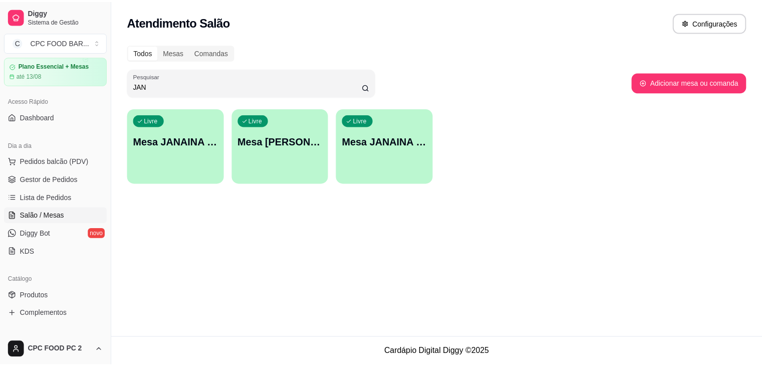
scroll to position [100, 0]
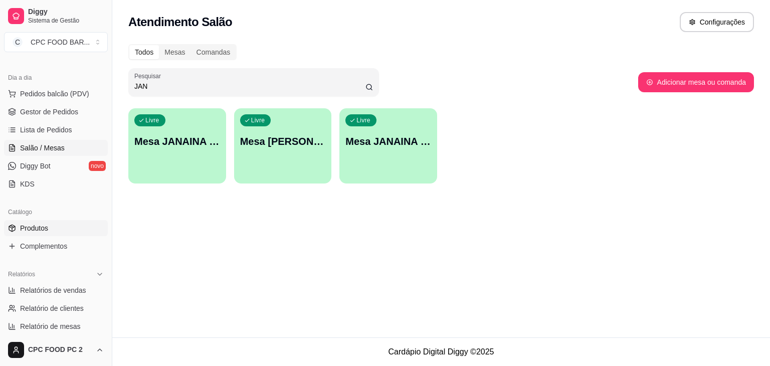
click at [35, 228] on span "Produtos" at bounding box center [34, 228] width 28 height 10
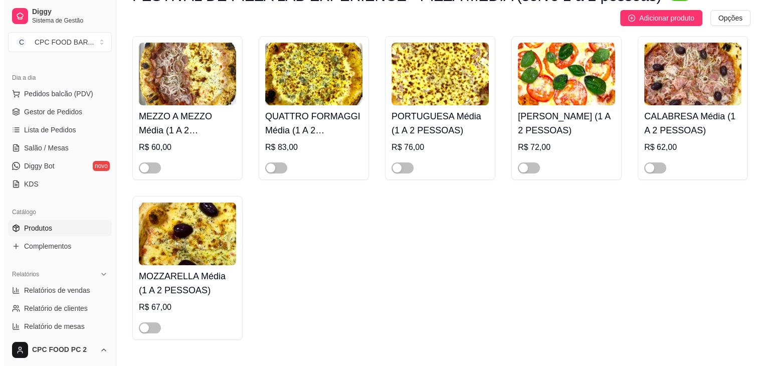
scroll to position [301, 0]
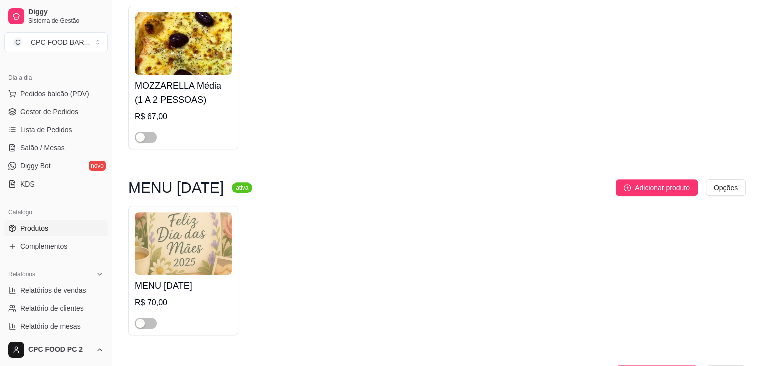
click at [197, 233] on img at bounding box center [183, 243] width 97 height 63
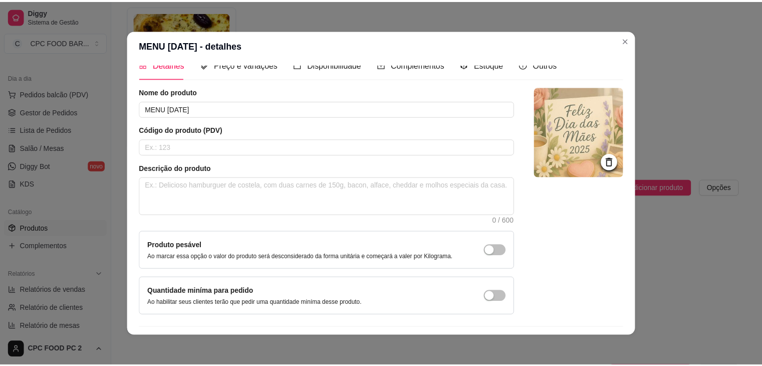
scroll to position [0, 0]
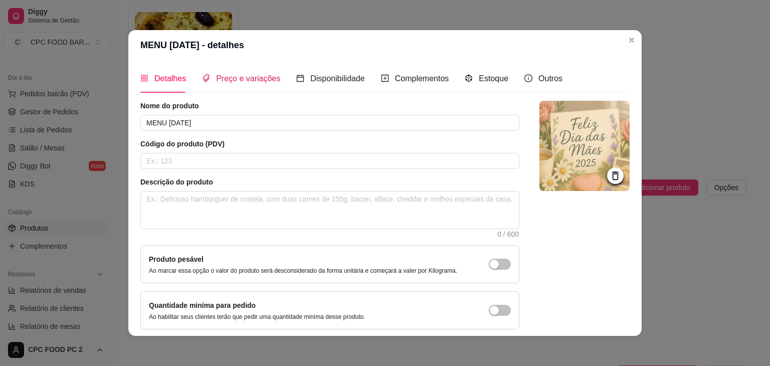
click at [253, 76] on span "Preço e variações" at bounding box center [248, 78] width 64 height 9
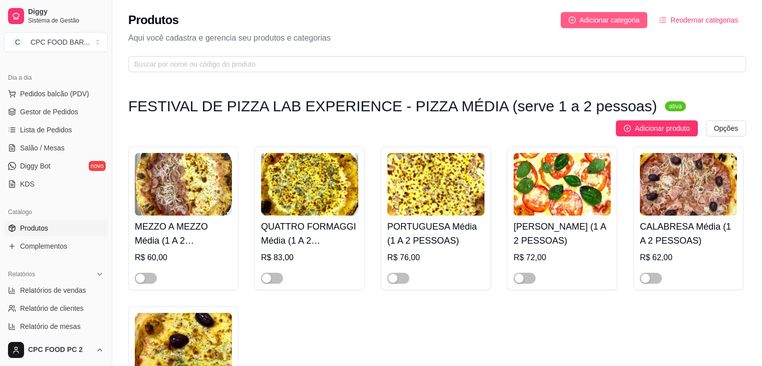
click at [606, 18] on span "Adicionar categoria" at bounding box center [610, 20] width 60 height 11
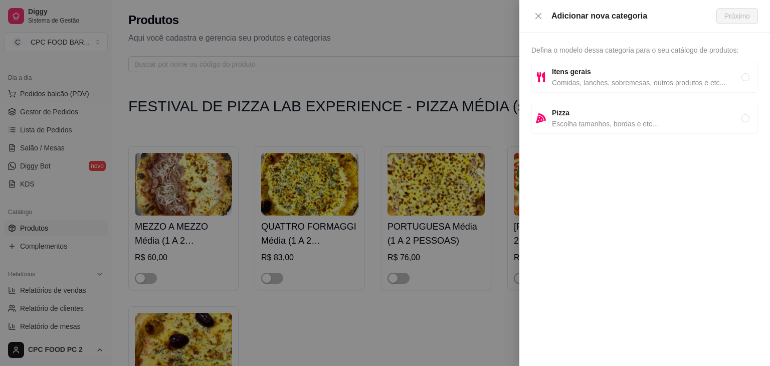
click at [587, 70] on strong "Itens gerais" at bounding box center [571, 72] width 39 height 8
radio input "true"
click at [586, 76] on strong "Itens gerais" at bounding box center [571, 72] width 39 height 8
click at [738, 11] on span "Próximo" at bounding box center [737, 16] width 26 height 11
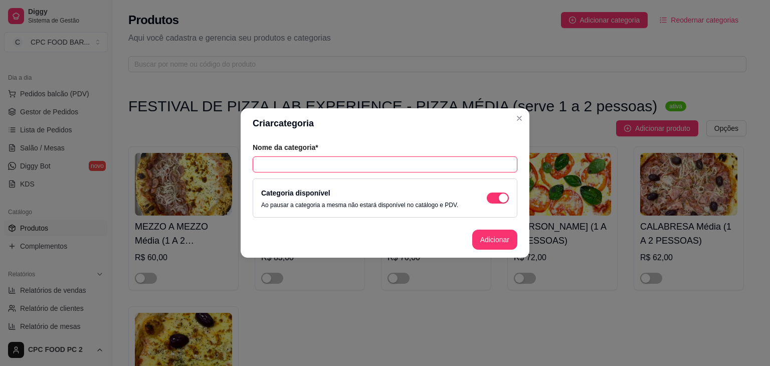
click at [394, 157] on input "text" at bounding box center [385, 164] width 265 height 16
type input "MENU [DATE]"
click at [495, 244] on button "Adicionar" at bounding box center [494, 240] width 45 height 20
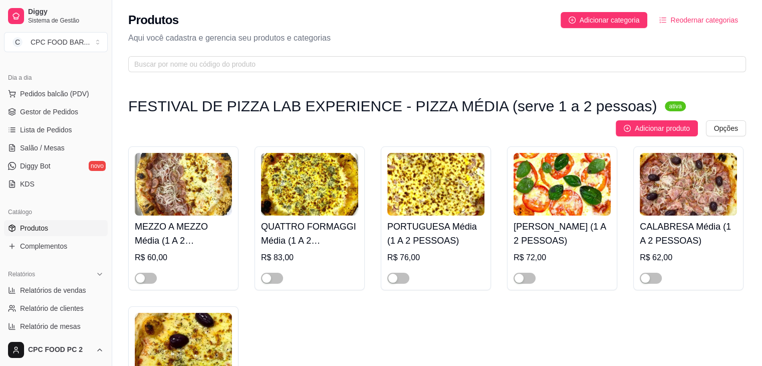
click at [714, 18] on span "Reodernar categorias" at bounding box center [705, 20] width 68 height 11
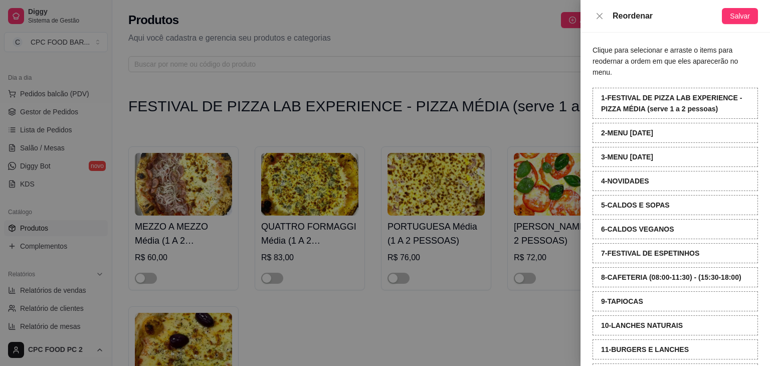
click at [451, 129] on div at bounding box center [385, 183] width 770 height 366
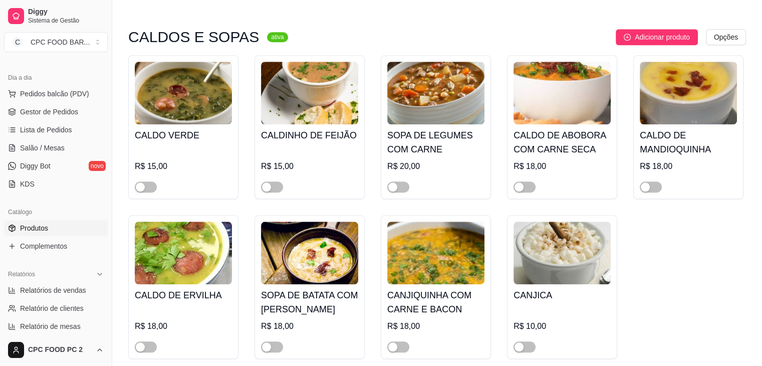
scroll to position [1003, 0]
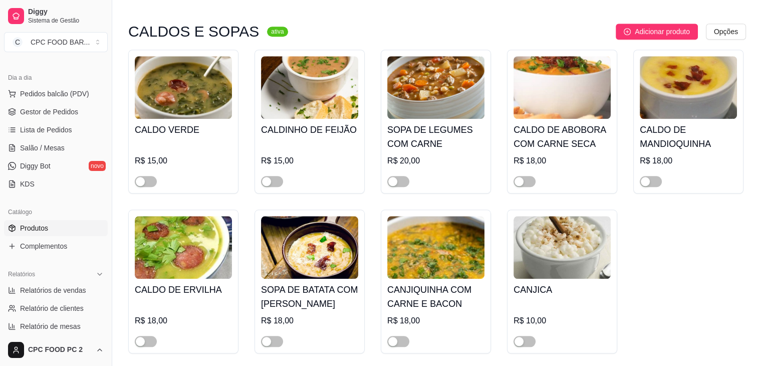
drag, startPoint x: 651, startPoint y: 32, endPoint x: 485, endPoint y: 35, distance: 165.9
click at [485, 35] on div "Adicionar produto Opções" at bounding box center [521, 32] width 450 height 16
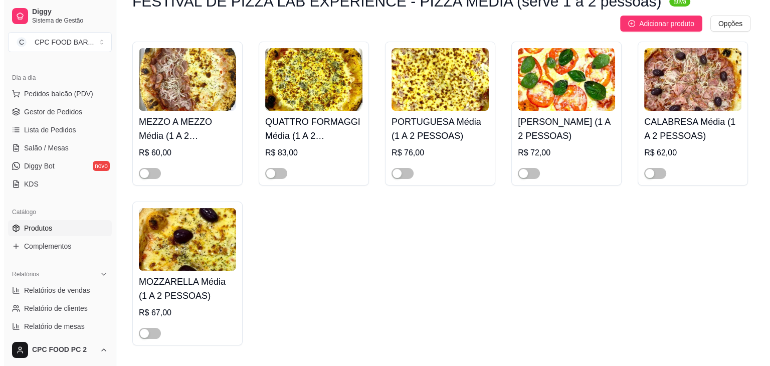
scroll to position [0, 0]
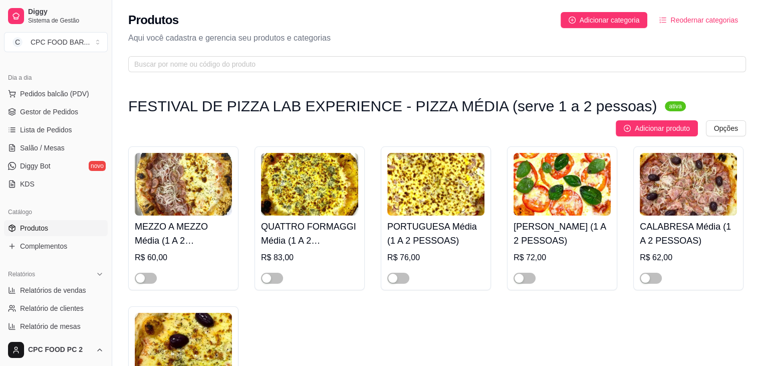
click at [687, 19] on span "Reodernar categorias" at bounding box center [705, 20] width 68 height 11
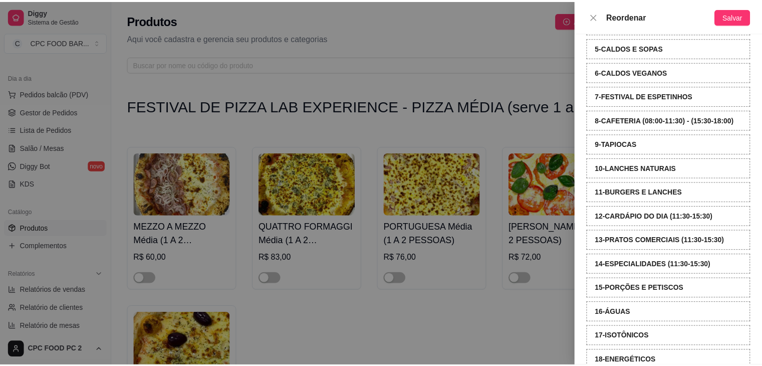
scroll to position [62, 0]
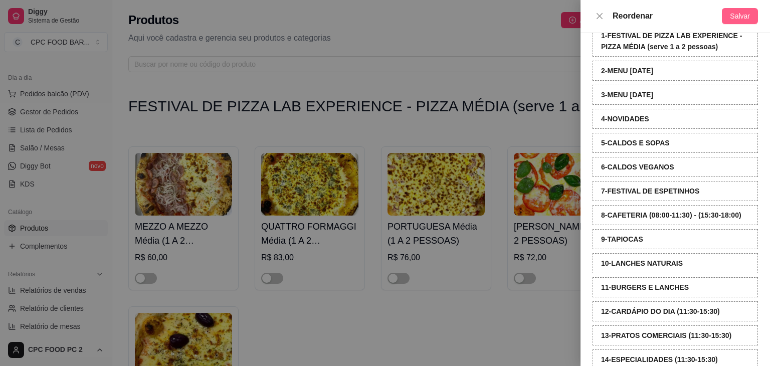
click at [748, 13] on span "Salvar" at bounding box center [740, 16] width 20 height 11
click at [461, 28] on div at bounding box center [385, 183] width 770 height 366
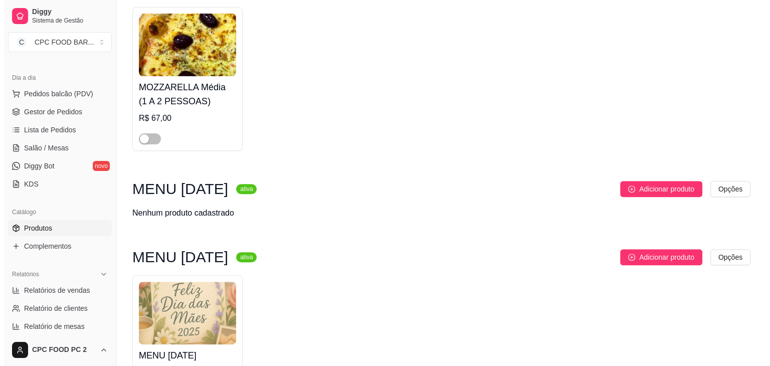
scroll to position [301, 0]
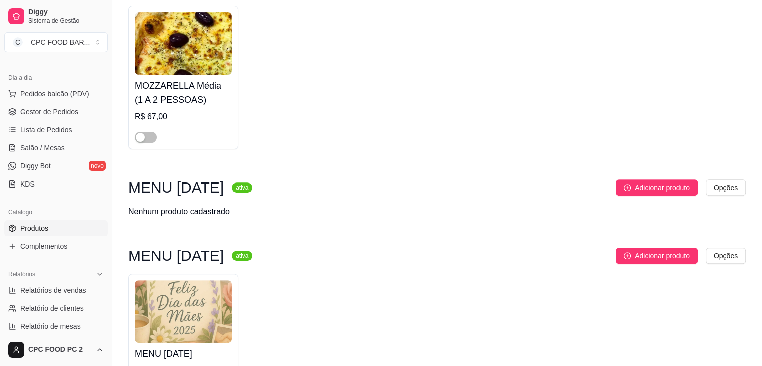
drag, startPoint x: 643, startPoint y: 186, endPoint x: 585, endPoint y: 224, distance: 68.1
click at [586, 228] on div "MENU [DATE] ativa Adicionar produto Opções Nenhum produto cadastrado" at bounding box center [437, 203] width 618 height 48
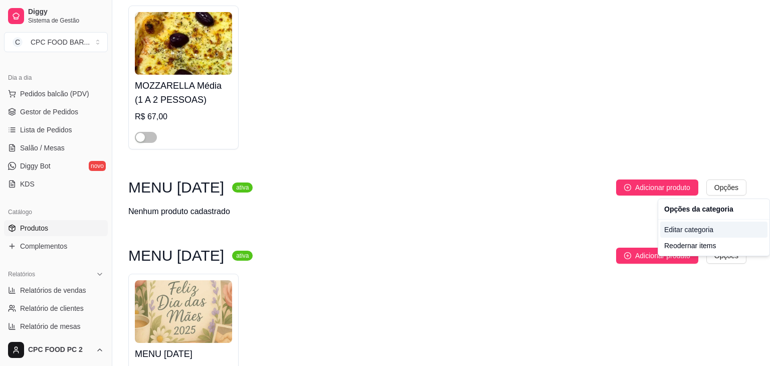
click at [686, 231] on div "Editar categoria" at bounding box center [713, 230] width 107 height 16
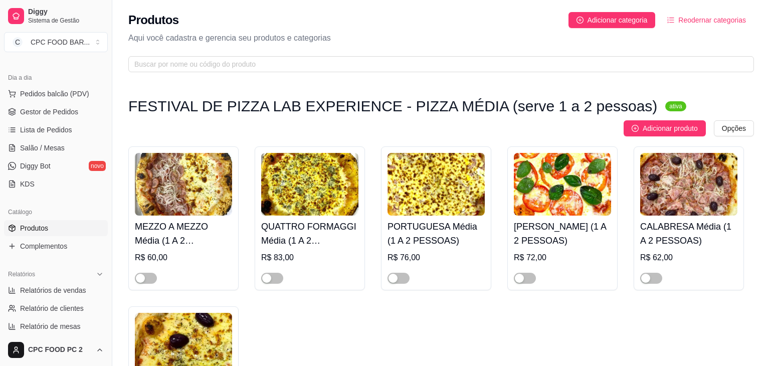
scroll to position [306, 0]
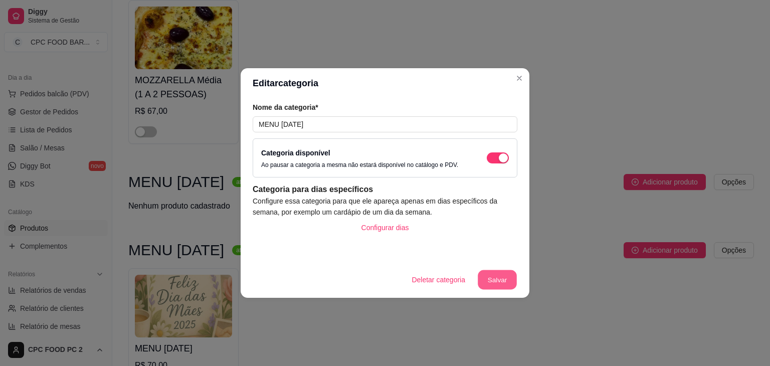
click at [504, 275] on button "Salvar" at bounding box center [497, 280] width 39 height 20
click at [516, 249] on section "Editar categoria Nome da categoria* MENU [DATE] Categoria disponível Ao pausar …" at bounding box center [385, 183] width 289 height 230
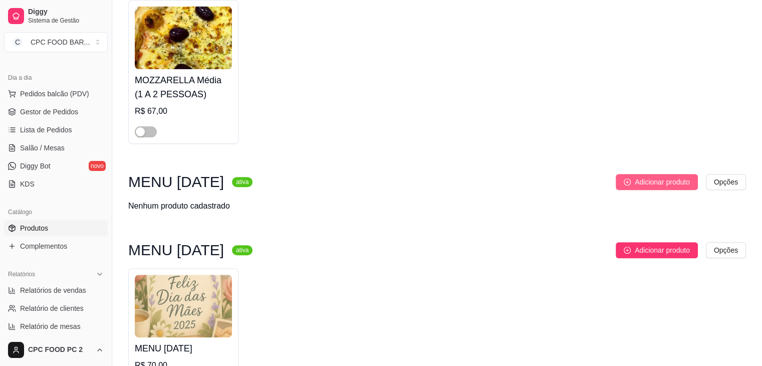
click at [645, 175] on button "Adicionar produto" at bounding box center [657, 182] width 82 height 16
click at [222, 179] on h3 "MENU [DATE]" at bounding box center [176, 182] width 96 height 12
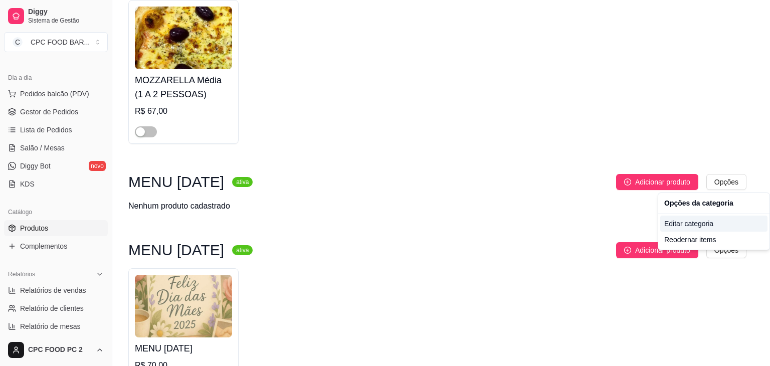
click at [687, 223] on div "Editar categoria" at bounding box center [713, 224] width 107 height 16
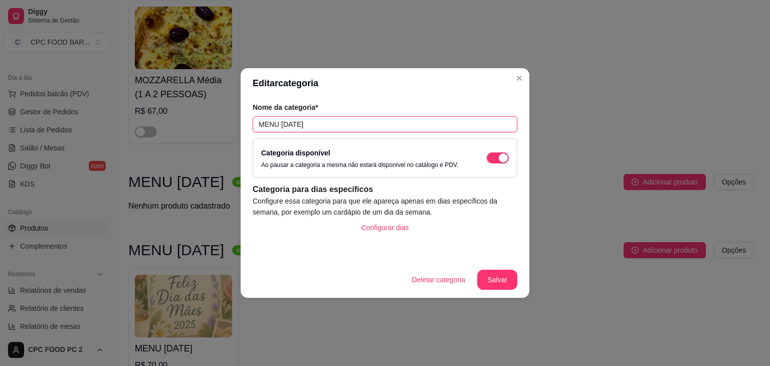
click at [331, 122] on input "MENU [DATE]" at bounding box center [385, 124] width 265 height 16
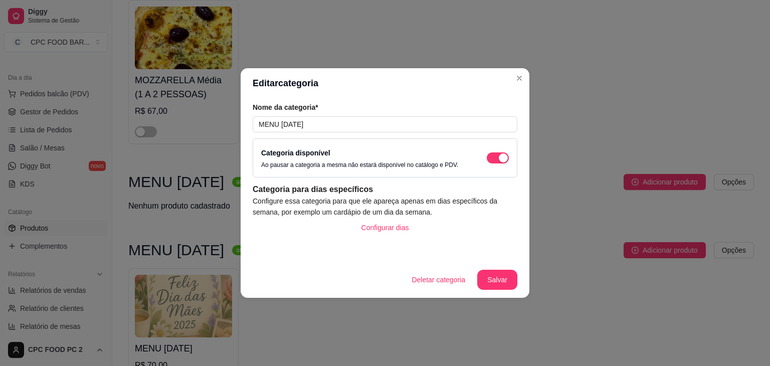
drag, startPoint x: 503, startPoint y: 159, endPoint x: 507, endPoint y: 202, distance: 42.8
click at [507, 202] on div "Nome da categoria* MENU [DATE] Categoria disponível Ao pausar a categoria a mes…" at bounding box center [385, 179] width 289 height 163
click at [494, 275] on button "Salvar" at bounding box center [497, 280] width 39 height 20
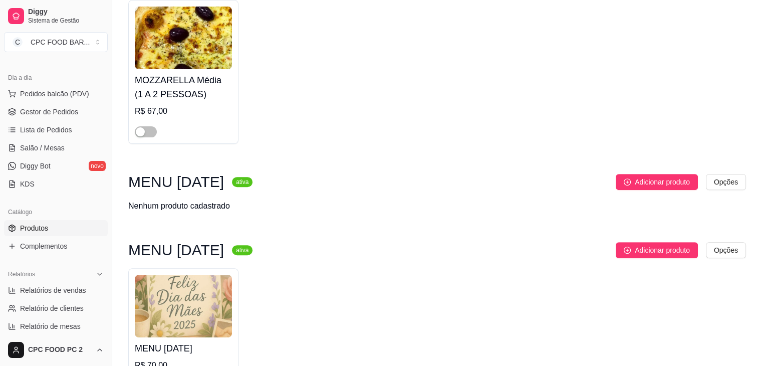
click at [661, 185] on span "Adicionar produto" at bounding box center [662, 181] width 55 height 11
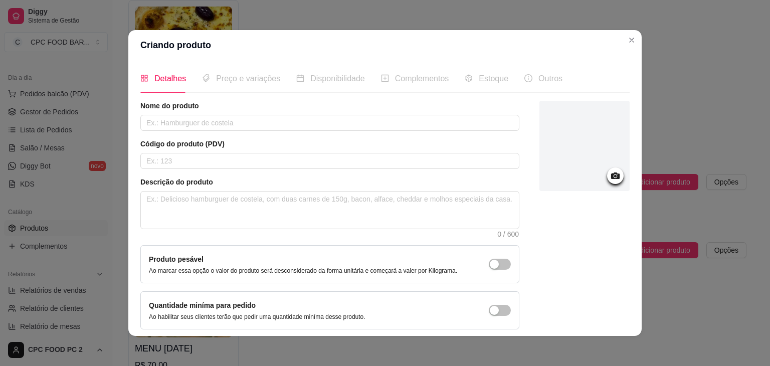
click at [588, 138] on div at bounding box center [584, 146] width 90 height 90
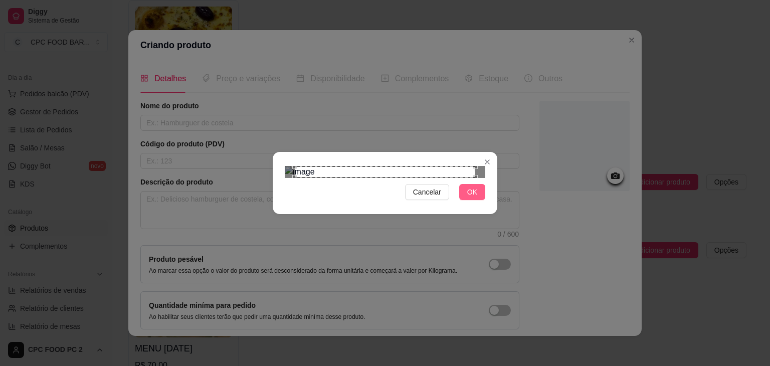
click at [463, 200] on button "OK" at bounding box center [472, 192] width 26 height 16
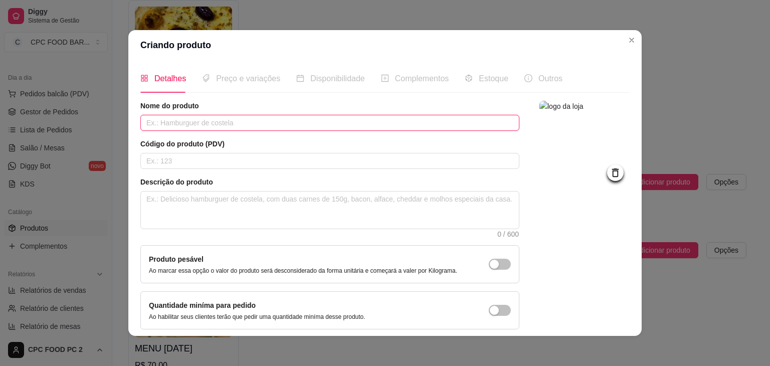
click at [197, 125] on input "text" at bounding box center [329, 123] width 379 height 16
type input "MENU [DATE]"
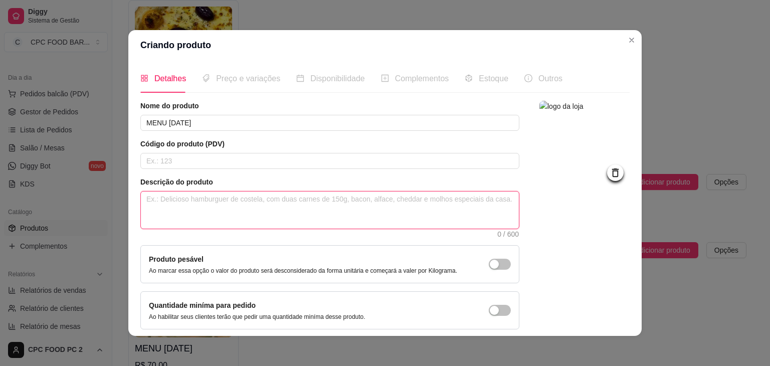
click at [193, 199] on textarea at bounding box center [330, 209] width 378 height 37
click at [209, 199] on textarea at bounding box center [330, 209] width 378 height 37
type textarea "E"
type textarea "Es"
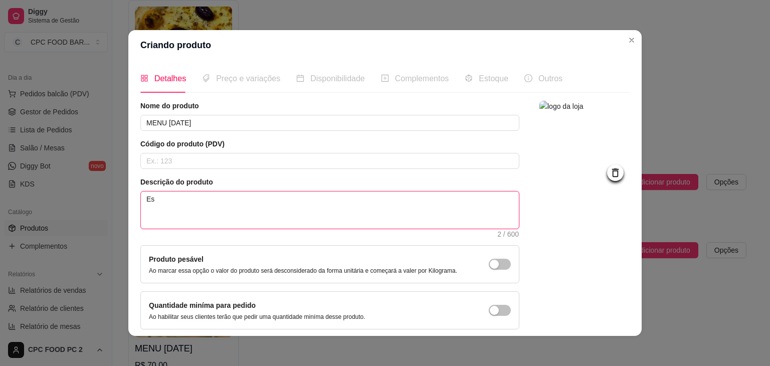
type textarea "Esc"
type textarea "Esco"
type textarea "Escon"
type textarea "Escond"
type textarea "Escondi"
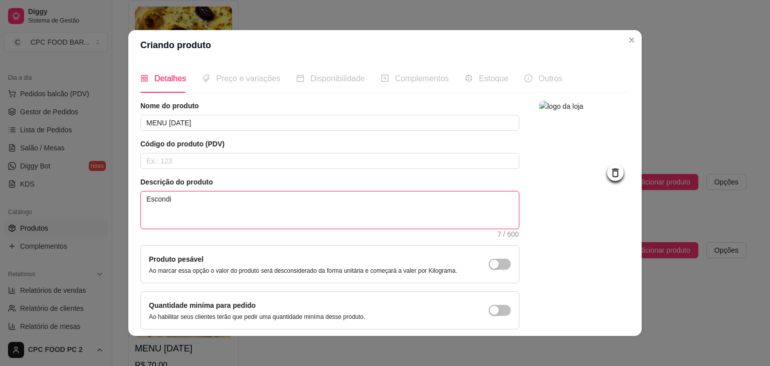
type textarea "Escondid"
type textarea "Escondidi"
type textarea "Escondidin"
type textarea "Escondidinh"
type textarea "Escondidinho"
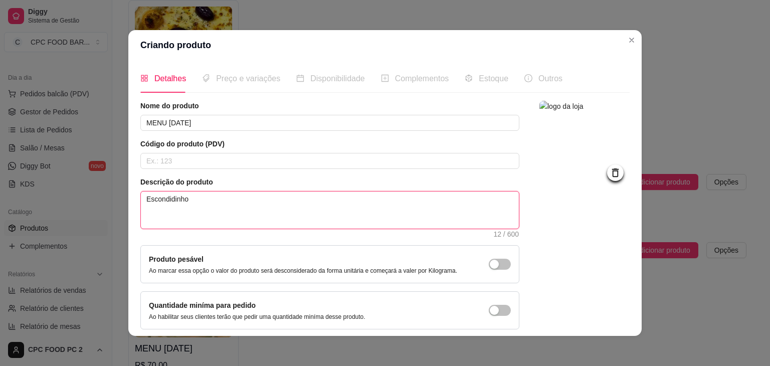
type textarea "Escondidinho"
type textarea "Escondidinho d"
type textarea "Escondidinho de"
type textarea "Escondidinho de c"
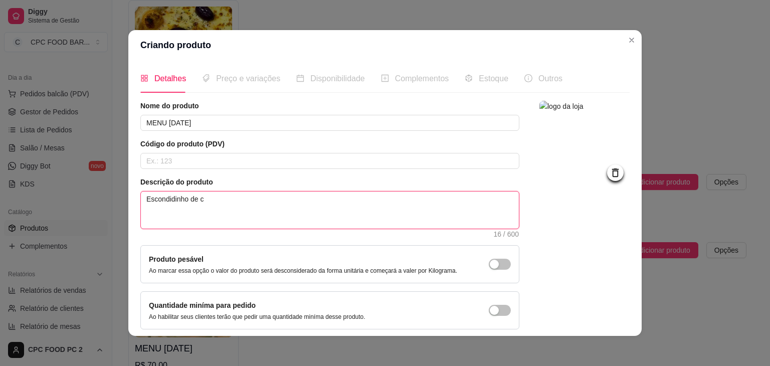
type textarea "Escondidinho de ca"
type textarea "Escondidinho de car"
type textarea "Escondidinho de carn"
type textarea "Escondidinho de carne"
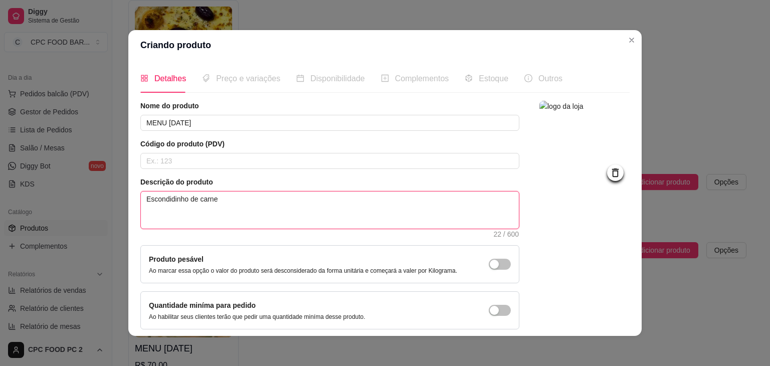
type textarea "Escondidinho de carne s"
type textarea "Escondidinho de carne se"
type textarea "Escondidinho de carne sec"
type textarea "Escondidinho de carne seca"
type textarea "Escondidinho de carne seca,"
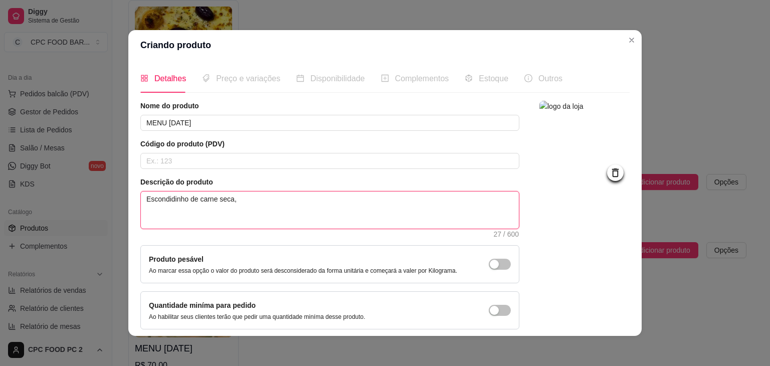
type textarea "Escondidinho de carne seca,"
type textarea "Escondidinho de carne seca, a"
type textarea "Escondidinho de carne seca, aco"
type textarea "Escondidinho de carne seca, acom"
type textarea "Escondidinho de carne seca, acomo"
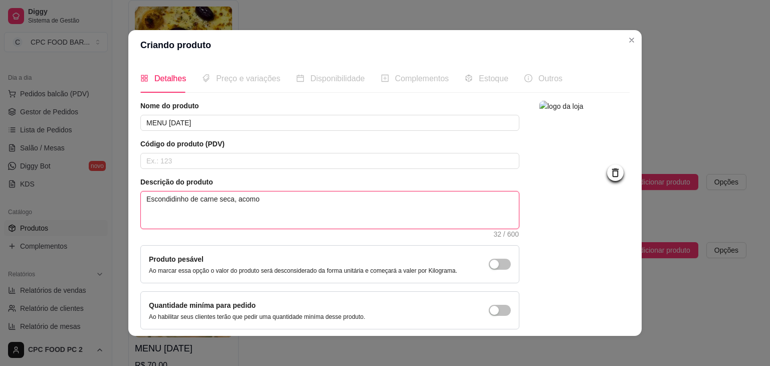
type textarea "Escondidinho de carne seca, acomoa"
type textarea "Escondidinho de carne seca, acomoan"
type textarea "Escondidinho de carne seca, acomoanh"
type textarea "Escondidinho de carne seca, acomoan"
type textarea "Escondidinho de carne seca, acomoa"
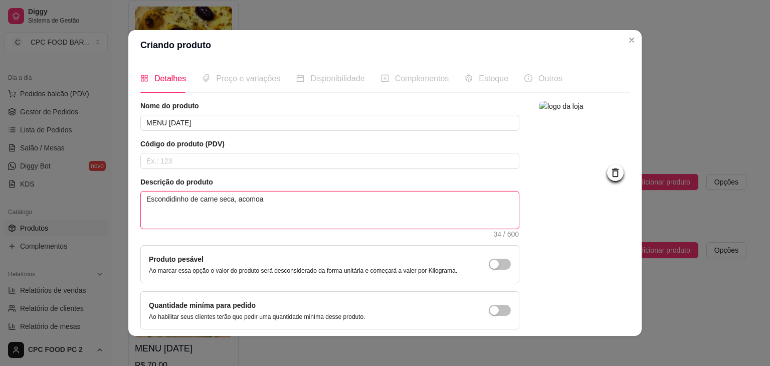
type textarea "Escondidinho de carne seca, acomo"
type textarea "Escondidinho de carne seca, acom"
type textarea "Escondidinho de carne seca, acomp"
type textarea "Escondidinho de carne seca, acompa"
type textarea "Escondidinho de carne seca, acompan"
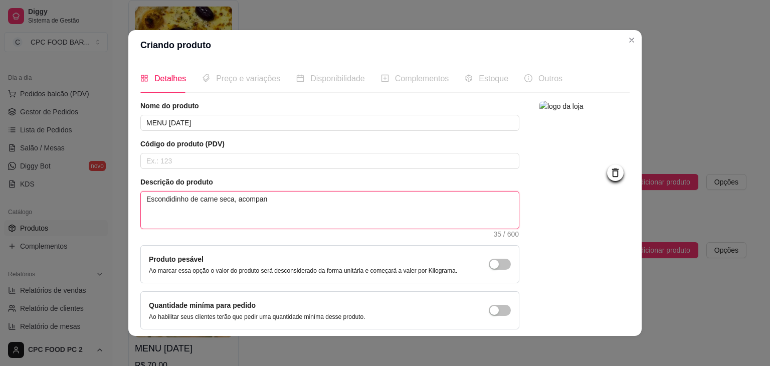
type textarea "Escondidinho de carne seca, acompanh"
type textarea "Escondidinho de carne seca, acompanha"
type textarea "Escondidinho de carne seca, acompanhad"
type textarea "Escondidinho de carne seca, acompanhado"
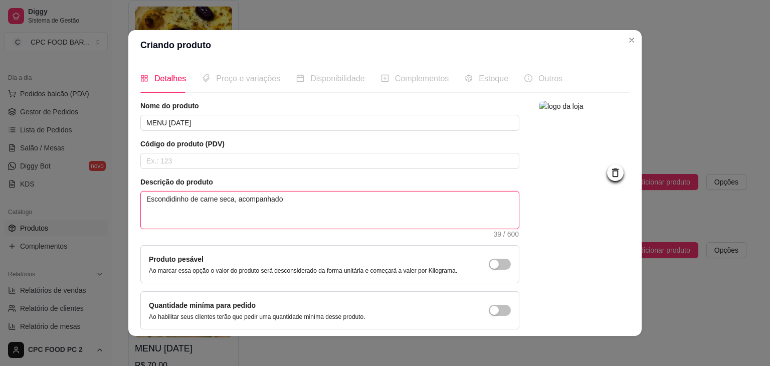
type textarea "Escondidinho de carne seca, acompanhado d"
type textarea "Escondidinho de carne seca, acompanhado de"
type textarea "Escondidinho de carne seca, acompanhado de a"
type textarea "Escondidinho de carne seca, acompanhado de ar"
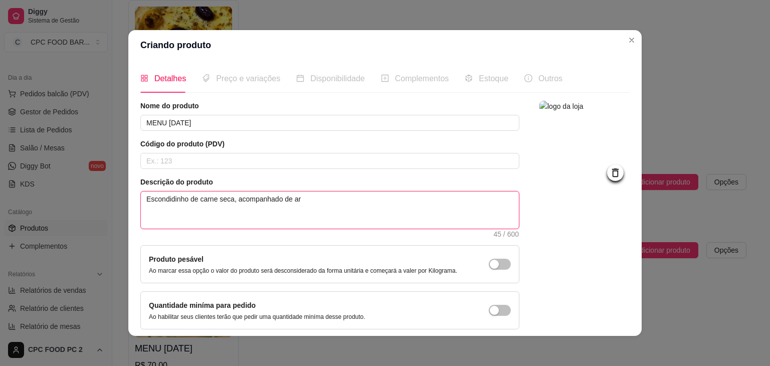
type textarea "Escondidinho de carne seca, acompanhado de arr"
type textarea "Escondidinho de carne seca, acompanhado de arro"
type textarea "Escondidinho de carne seca, acompanhado de arroz"
type textarea "Escondidinho de carne seca, acompanhado de arroz a"
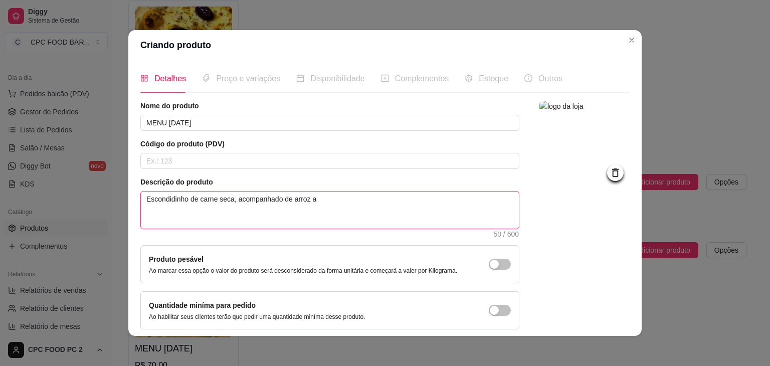
type textarea "Escondidinho de carne seca, acompanhado de arroz"
type textarea "Escondidinho de carne seca, acompanhado de arroz c"
type textarea "Escondidinho de carne seca, acompanhado de arroz ca"
type textarea "Escondidinho de carne seca, acompanhado de arroz car"
type textarea "Escondidinho de carne seca, acompanhado de arroz carr"
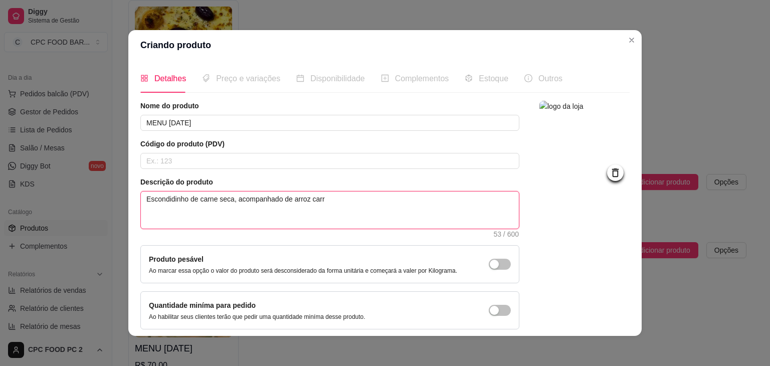
type textarea "Escondidinho de carne seca, acompanhado de arroz carre"
type textarea "Escondidinho de carne seca, acompanhado de arroz carret"
type textarea "Escondidinho de carne seca, acompanhado de arroz carrete"
type textarea "Escondidinho de carne seca, acompanhado de arroz carretei"
type textarea "Escondidinho de carne seca, acompanhado de arroz carreteir"
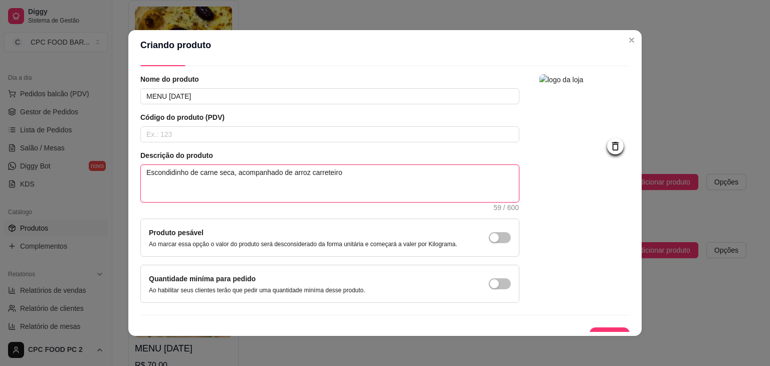
scroll to position [41, 0]
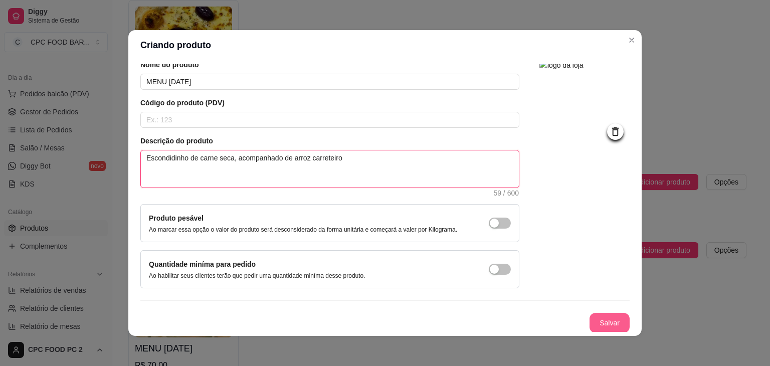
type textarea "Escondidinho de carne seca, acompanhado de arroz carreteiro"
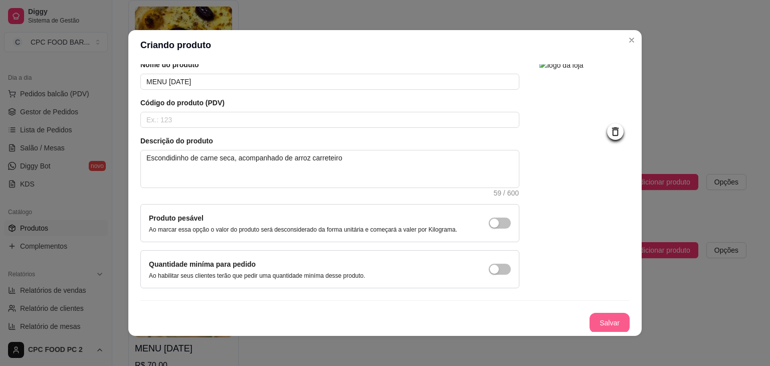
click at [600, 320] on button "Salvar" at bounding box center [609, 323] width 40 height 20
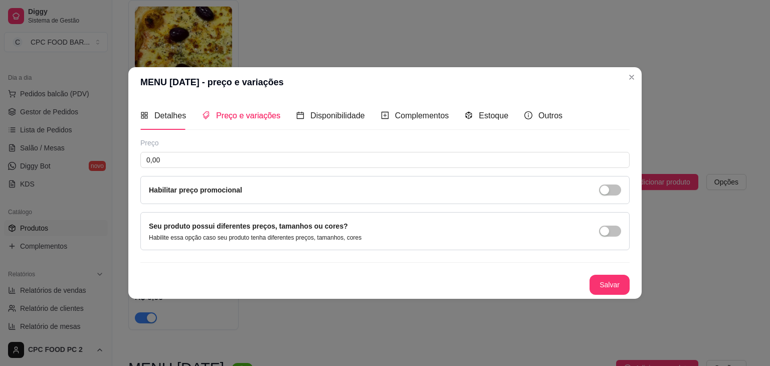
scroll to position [0, 0]
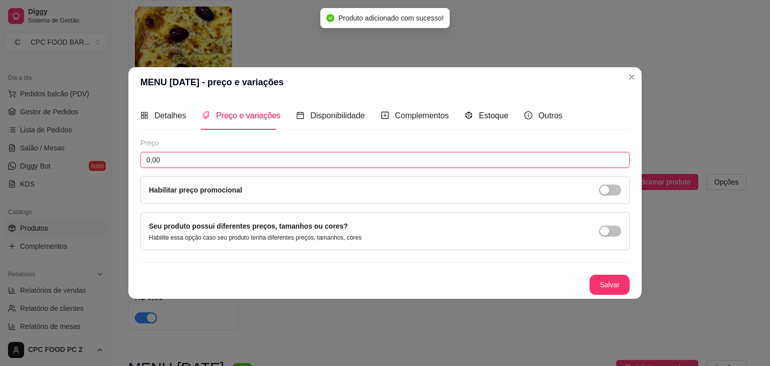
click at [166, 159] on input "0,00" at bounding box center [384, 160] width 489 height 16
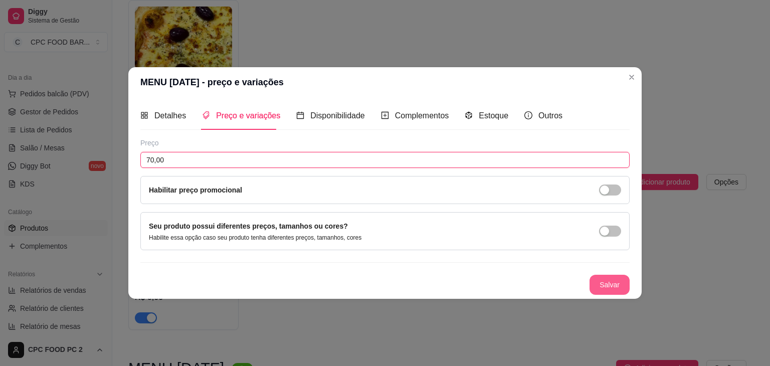
type input "70,00"
click at [600, 283] on button "Salvar" at bounding box center [609, 285] width 39 height 20
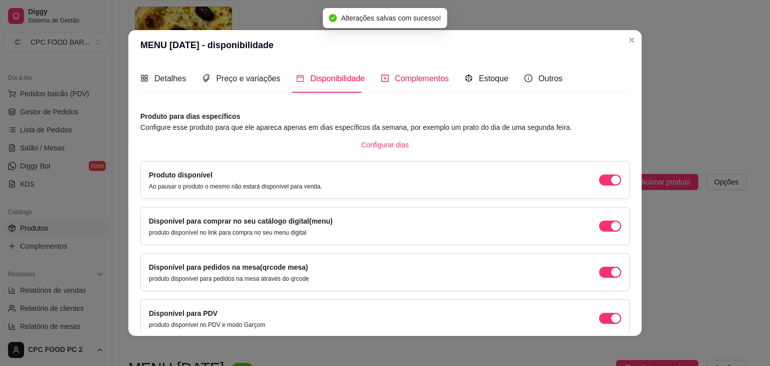
click at [399, 83] on span "Complementos" at bounding box center [422, 78] width 54 height 9
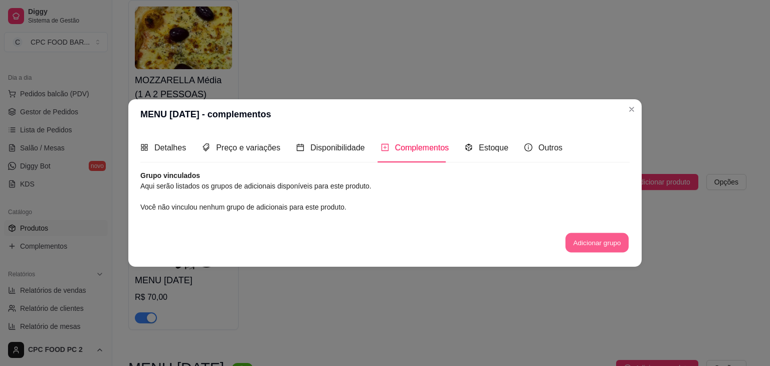
click at [589, 239] on button "Adicionar grupo" at bounding box center [596, 243] width 63 height 20
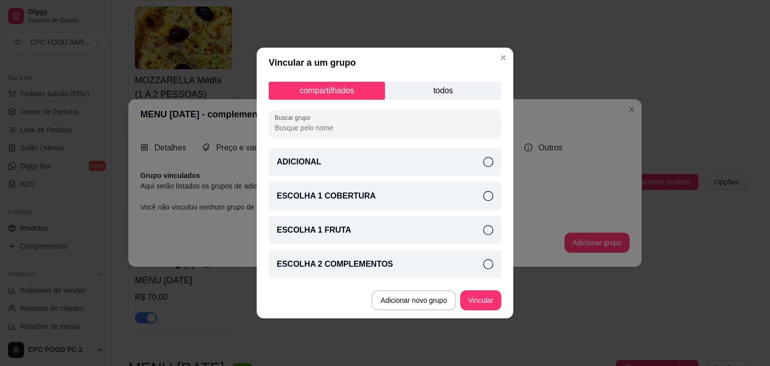
click at [434, 90] on p "todos" at bounding box center [443, 91] width 116 height 18
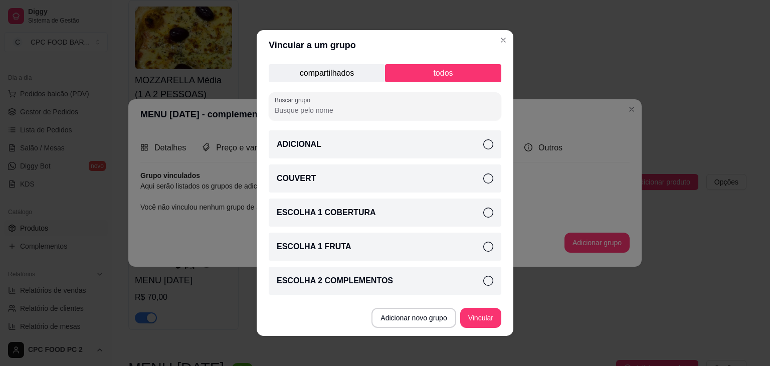
click at [483, 175] on icon at bounding box center [488, 178] width 10 height 10
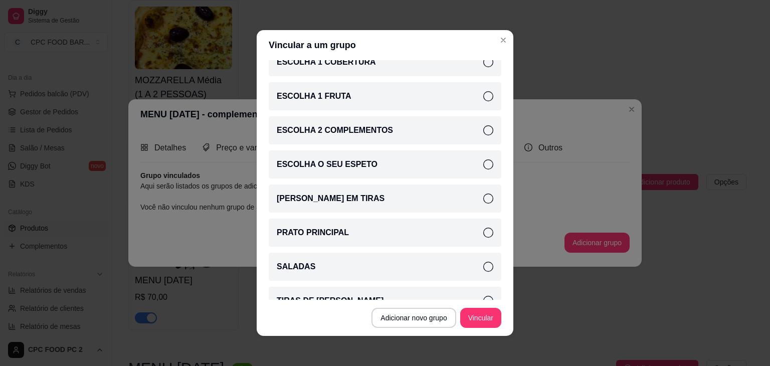
scroll to position [169, 0]
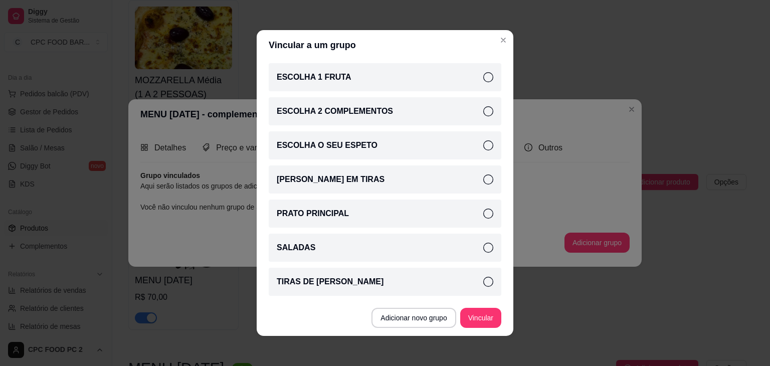
click at [483, 248] on icon at bounding box center [488, 248] width 10 height 10
click at [473, 317] on button "Vincular" at bounding box center [481, 318] width 40 height 20
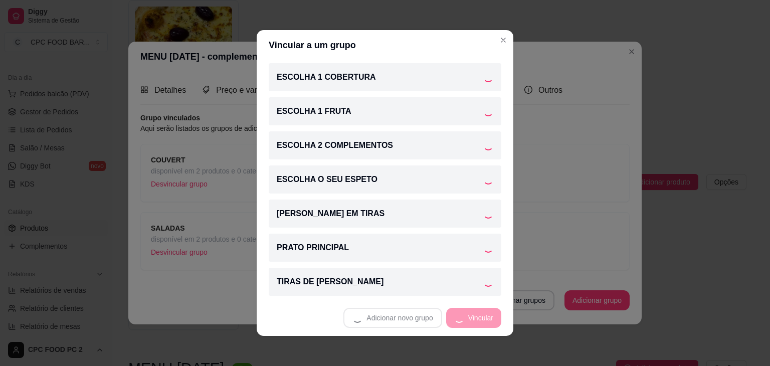
scroll to position [101, 0]
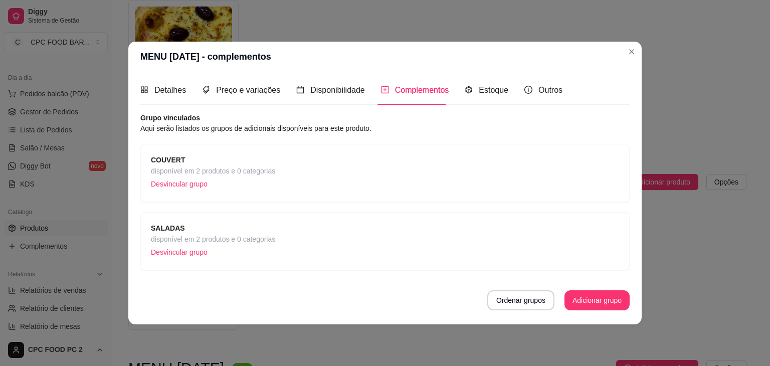
click at [268, 173] on span "disponível em 2 produtos e 0 categorias" at bounding box center [213, 170] width 124 height 11
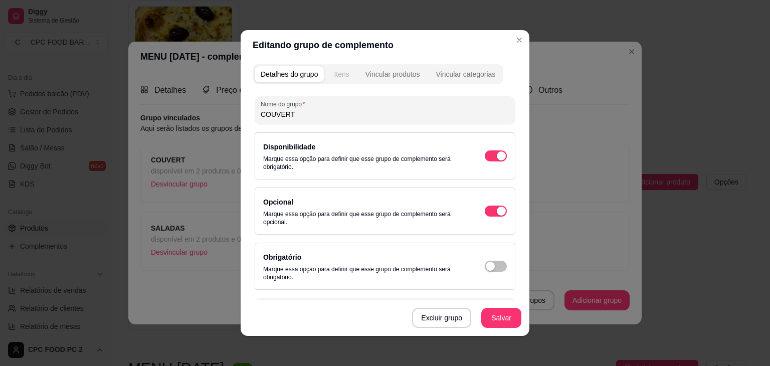
click at [339, 72] on div "Itens" at bounding box center [341, 74] width 15 height 10
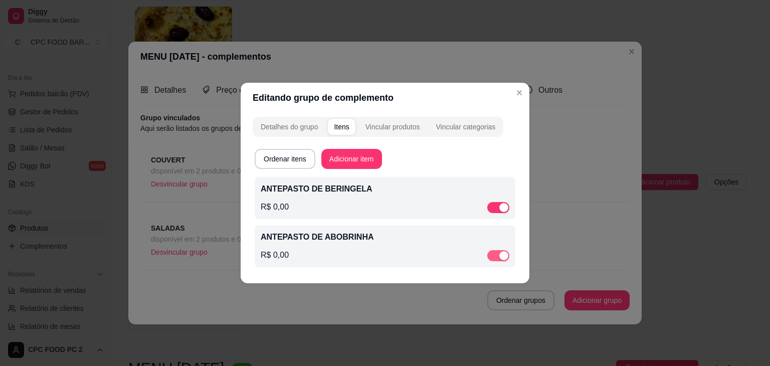
click at [493, 254] on span "button" at bounding box center [498, 255] width 22 height 11
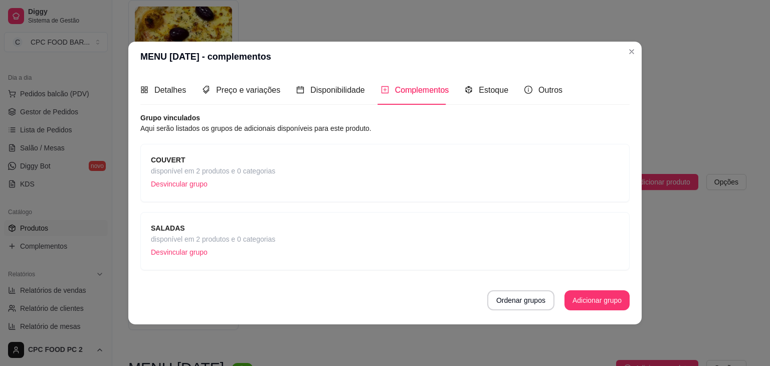
click at [212, 175] on span "disponível em 2 produtos e 0 categorias" at bounding box center [213, 170] width 124 height 11
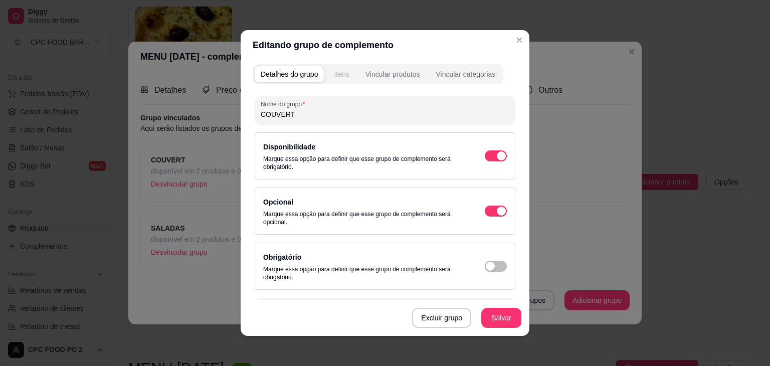
click at [346, 76] on button "Itens" at bounding box center [341, 74] width 27 height 16
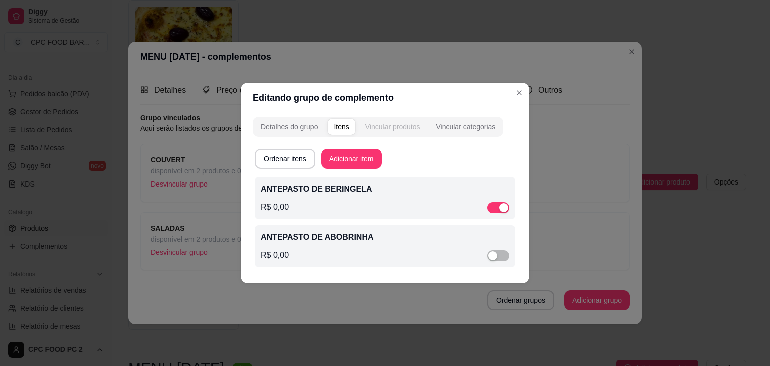
click at [384, 123] on div "Vincular produtos" at bounding box center [392, 127] width 55 height 10
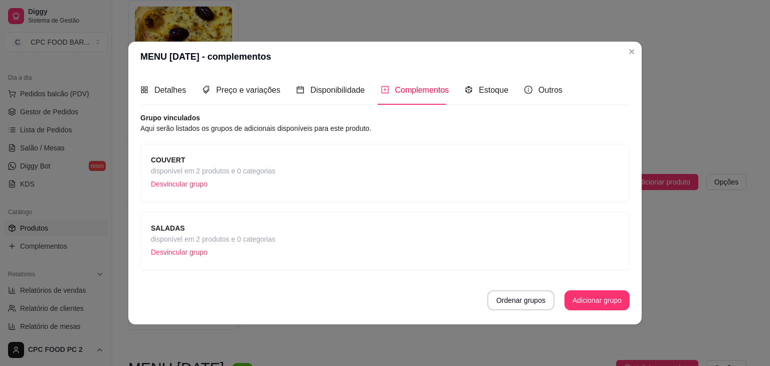
click at [187, 241] on span "disponível em 2 produtos e 0 categorias" at bounding box center [213, 239] width 124 height 11
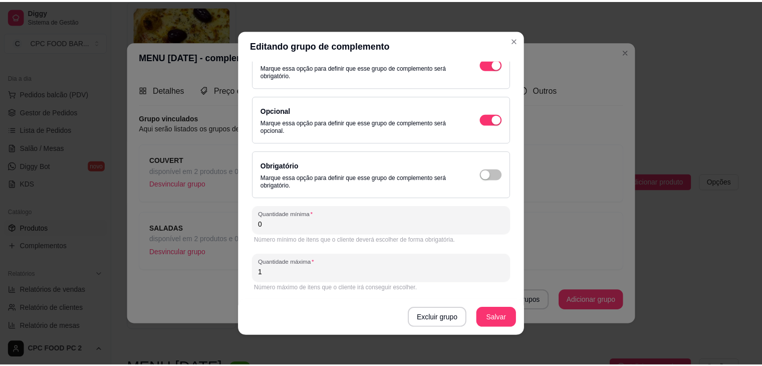
scroll to position [0, 0]
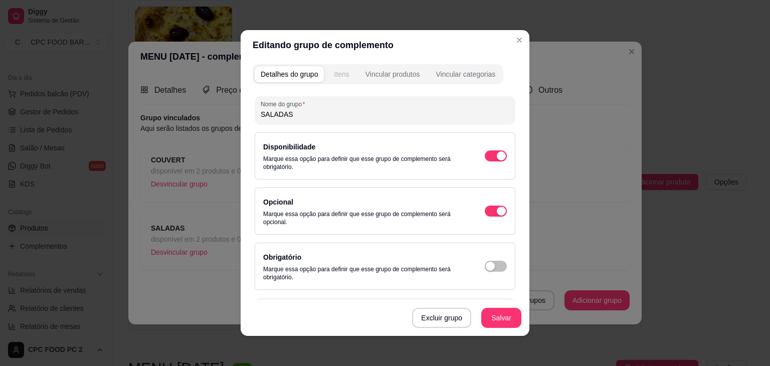
click at [342, 75] on div "Itens" at bounding box center [341, 74] width 15 height 10
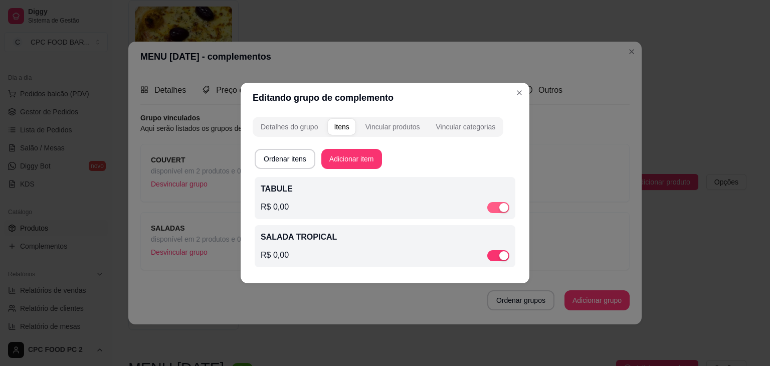
click at [497, 209] on span "button" at bounding box center [498, 207] width 22 height 11
click at [343, 157] on button "Adicionar item" at bounding box center [351, 159] width 59 height 20
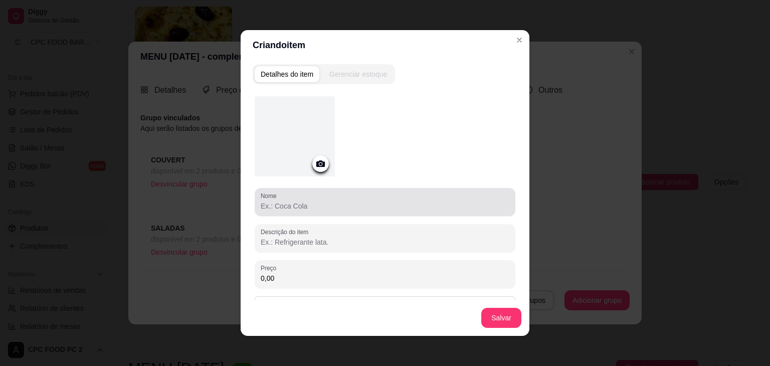
click at [264, 211] on div at bounding box center [385, 202] width 249 height 20
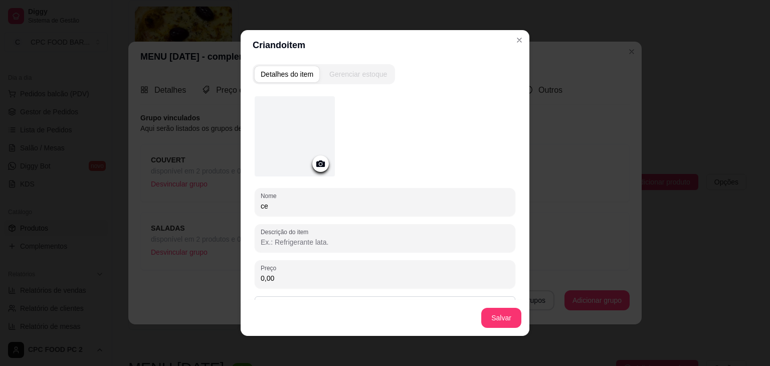
type input "c"
type input "CEVICHE DE PEIXE"
click at [274, 107] on div at bounding box center [295, 136] width 80 height 80
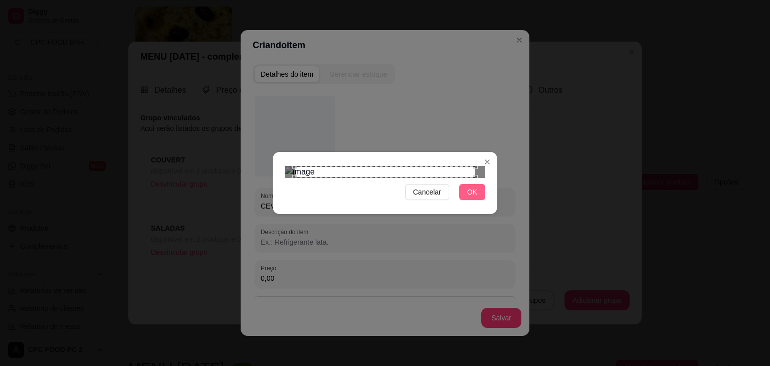
click at [479, 200] on button "OK" at bounding box center [472, 192] width 26 height 16
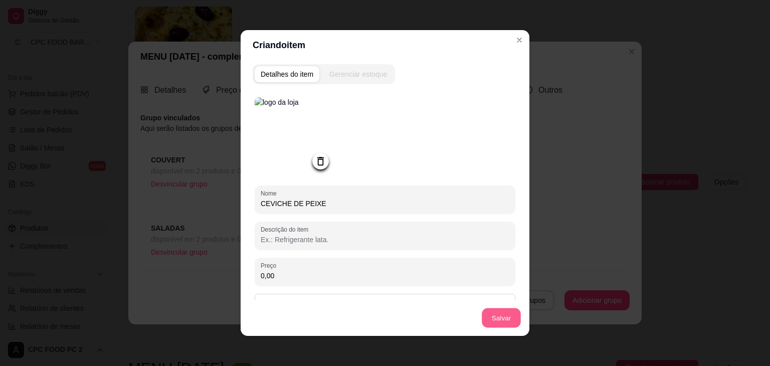
click at [495, 311] on button "Salvar" at bounding box center [501, 318] width 39 height 20
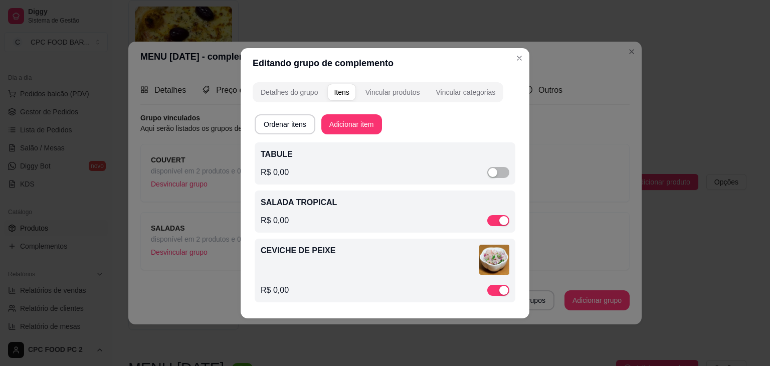
click at [414, 215] on div "R$ 0,00" at bounding box center [385, 221] width 249 height 12
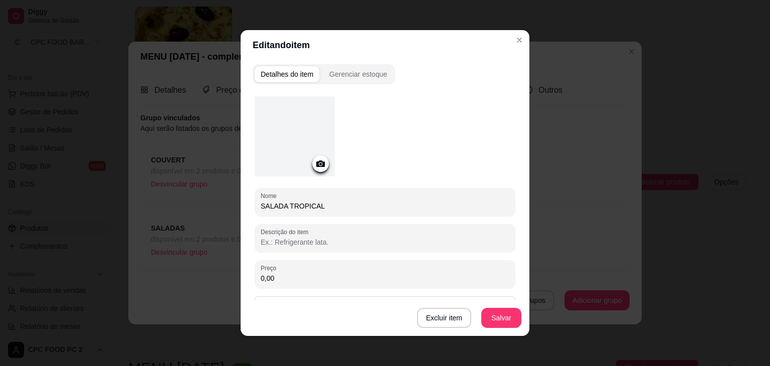
click at [273, 115] on div at bounding box center [295, 136] width 80 height 80
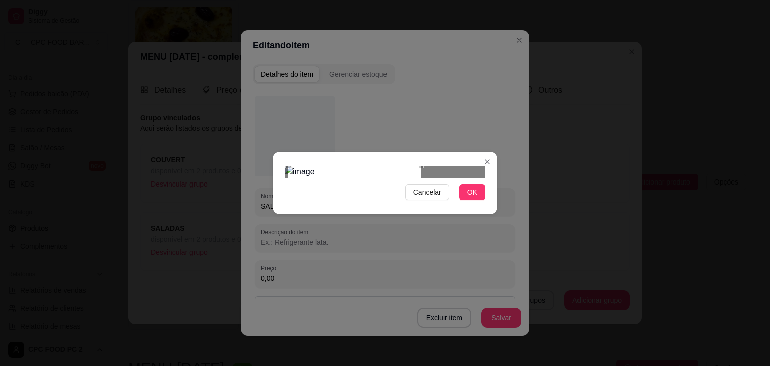
click at [295, 174] on div "Use the arrow keys to move the crop selection area" at bounding box center [354, 212] width 133 height 92
click at [467, 200] on button "OK" at bounding box center [472, 192] width 26 height 16
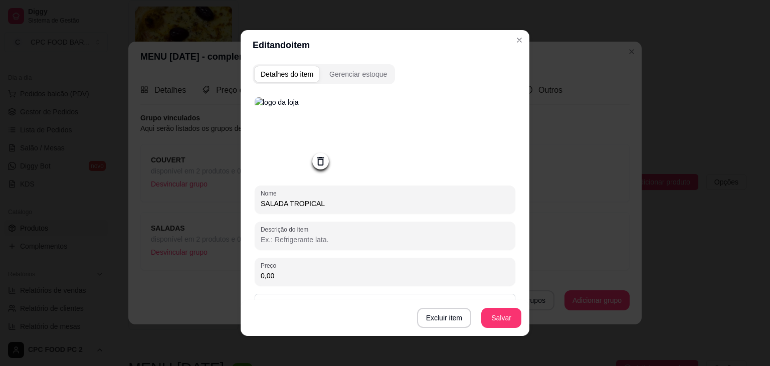
drag, startPoint x: 440, startPoint y: 289, endPoint x: 495, endPoint y: 312, distance: 59.8
click at [494, 307] on div "Nome SALADA TROPICAL Descrição do item Preço 0,00 Pode repetir esse item Habili…" at bounding box center [385, 246] width 261 height 300
click at [496, 321] on button "Salvar" at bounding box center [501, 318] width 39 height 20
click at [494, 322] on button "Salvar" at bounding box center [501, 318] width 39 height 20
click at [495, 316] on button "Salvar" at bounding box center [501, 318] width 40 height 20
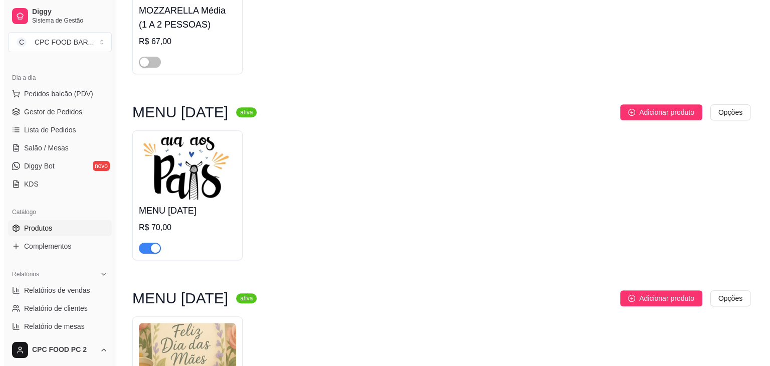
scroll to position [507, 0]
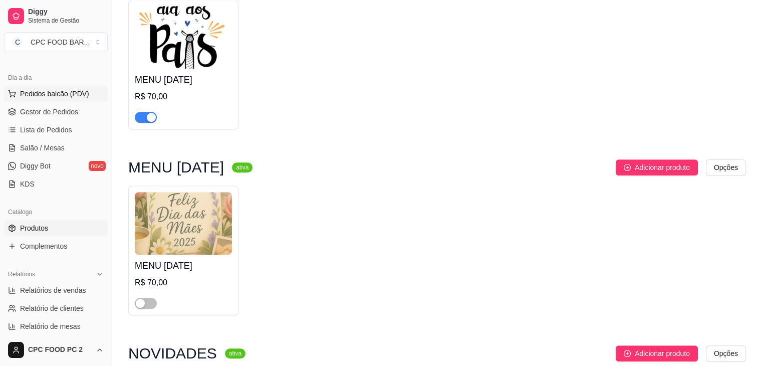
click at [51, 93] on span "Pedidos balcão (PDV)" at bounding box center [54, 94] width 69 height 10
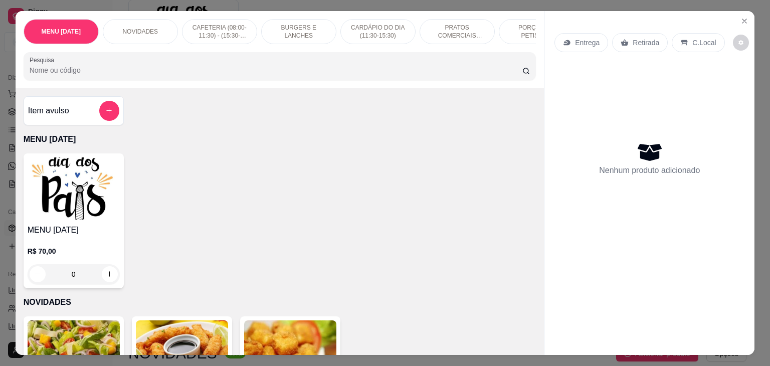
click at [50, 191] on img at bounding box center [74, 188] width 92 height 63
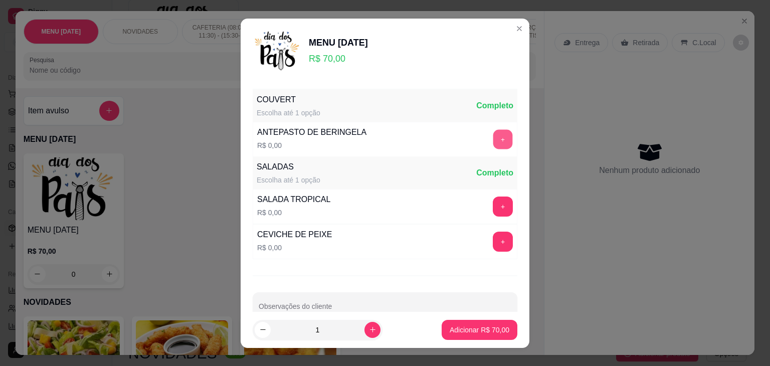
click at [493, 143] on button "+" at bounding box center [503, 139] width 20 height 20
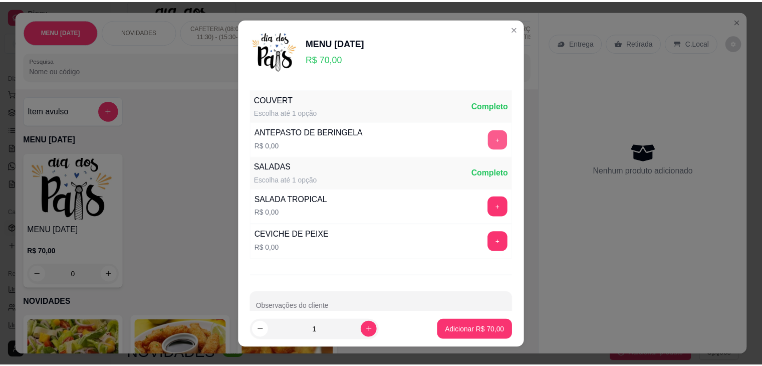
scroll to position [22, 0]
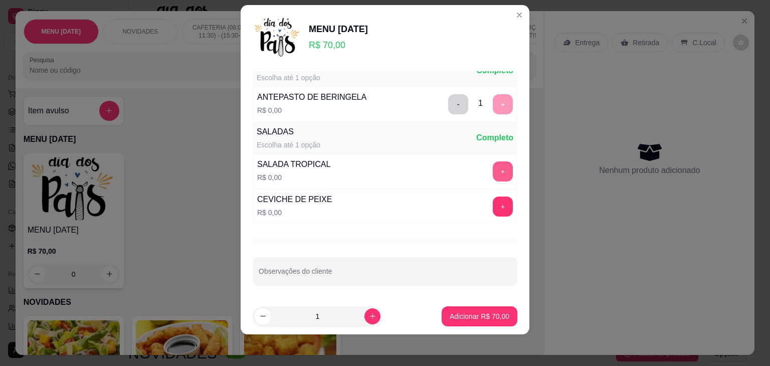
click at [493, 168] on button "+" at bounding box center [503, 171] width 20 height 20
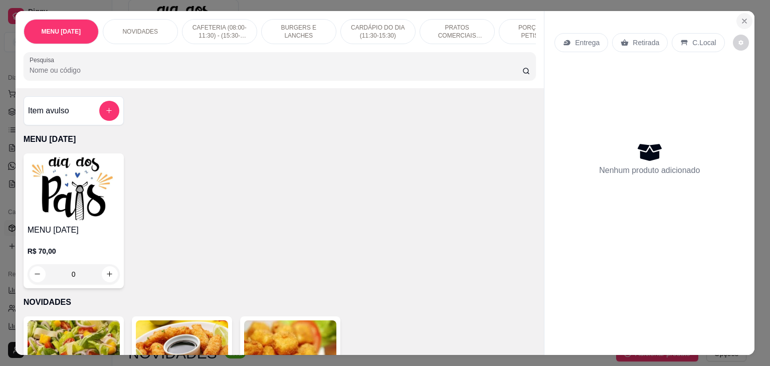
click at [740, 17] on icon "Close" at bounding box center [744, 21] width 8 height 8
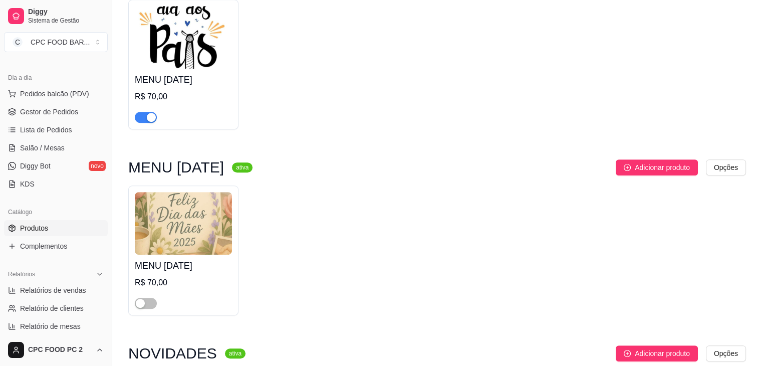
click at [32, 225] on span "Produtos" at bounding box center [34, 228] width 28 height 10
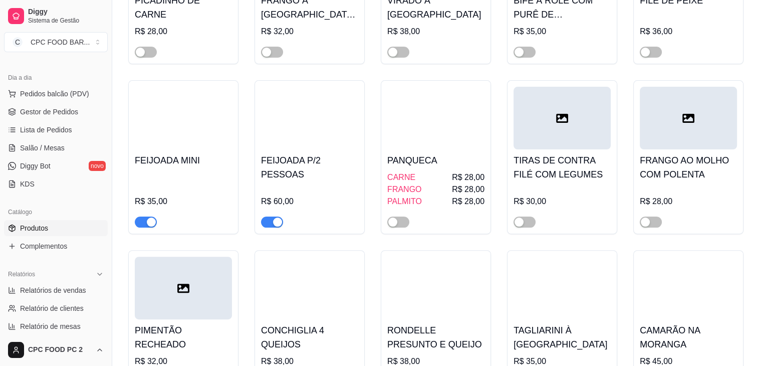
scroll to position [4060, 0]
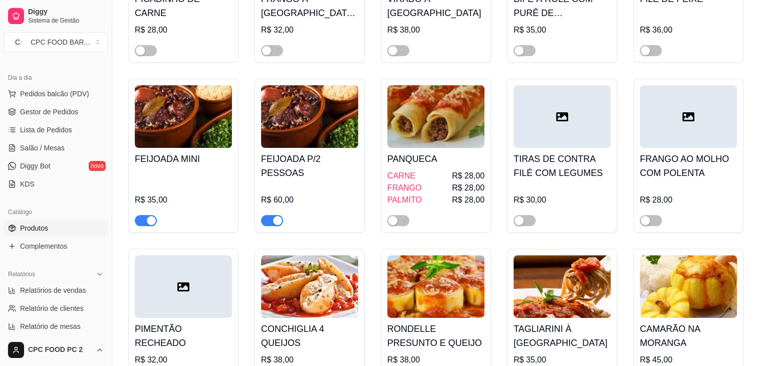
click at [266, 221] on span "button" at bounding box center [272, 220] width 22 height 11
click at [136, 217] on span "button" at bounding box center [146, 220] width 22 height 11
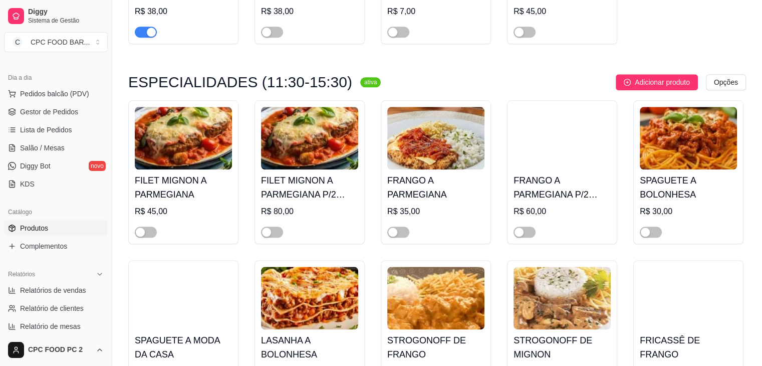
scroll to position [4963, 0]
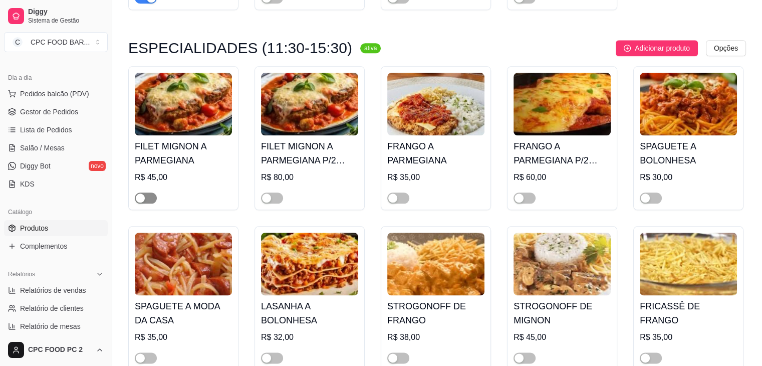
click at [145, 199] on button "button" at bounding box center [146, 197] width 22 height 11
click at [269, 201] on div "button" at bounding box center [266, 197] width 9 height 9
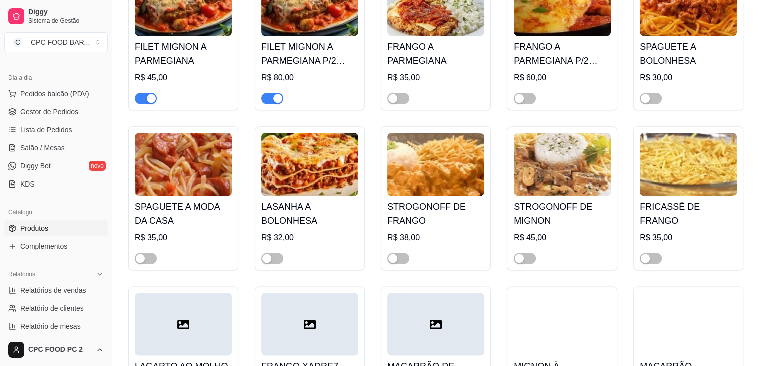
scroll to position [5063, 0]
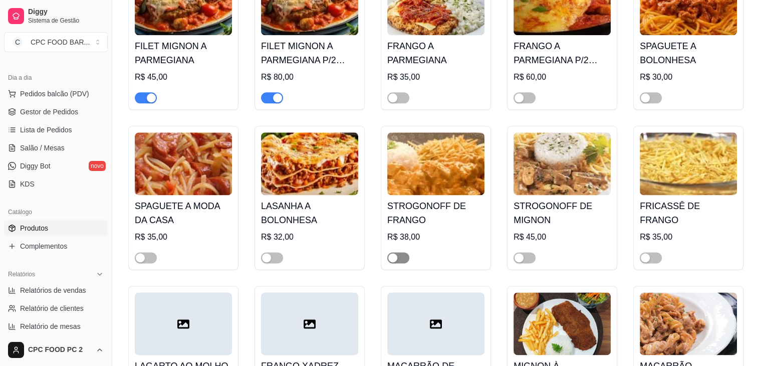
click at [395, 257] on div "button" at bounding box center [392, 257] width 9 height 9
click at [48, 132] on span "Lista de Pedidos" at bounding box center [46, 130] width 52 height 10
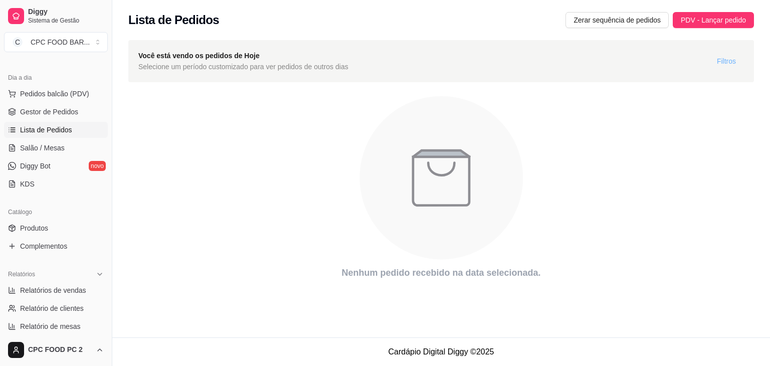
click at [728, 61] on span "Filtros" at bounding box center [726, 61] width 19 height 11
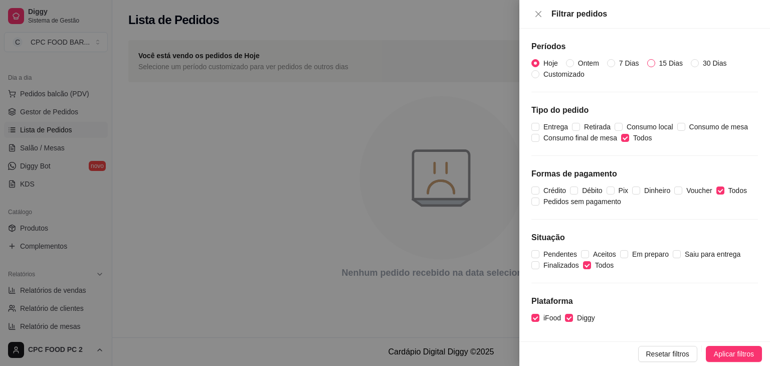
click at [652, 64] on input "15 Dias" at bounding box center [651, 63] width 8 height 8
radio input "true"
radio input "false"
click at [731, 353] on span "Aplicar filtros" at bounding box center [734, 353] width 40 height 11
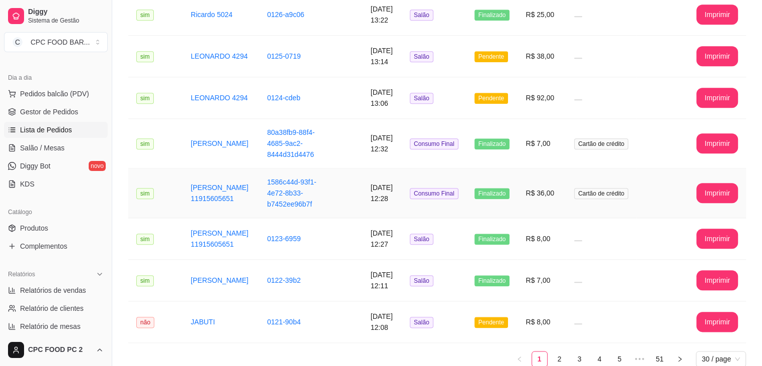
scroll to position [1158, 0]
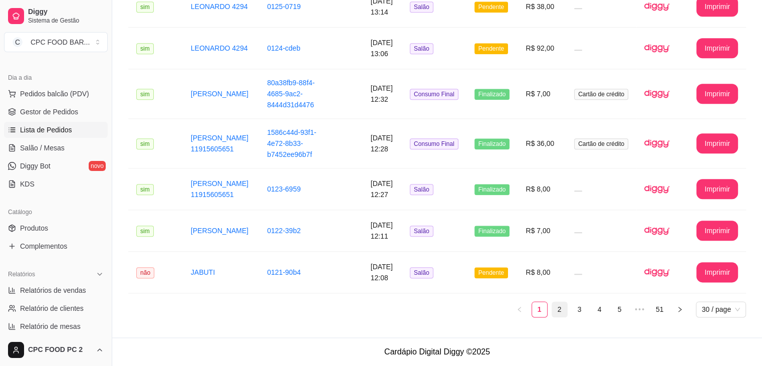
click at [559, 308] on link "2" at bounding box center [559, 309] width 15 height 15
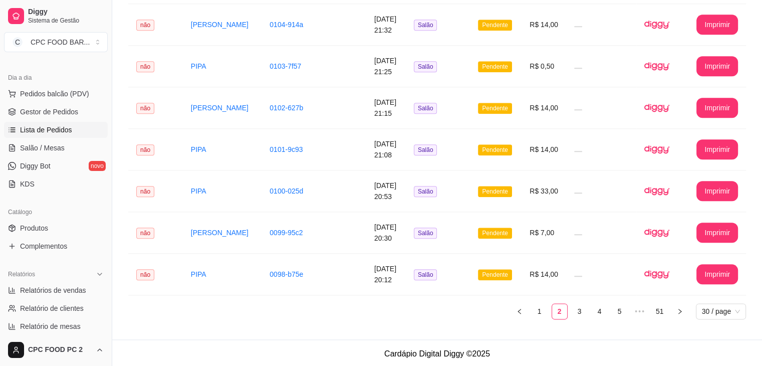
scroll to position [1134, 0]
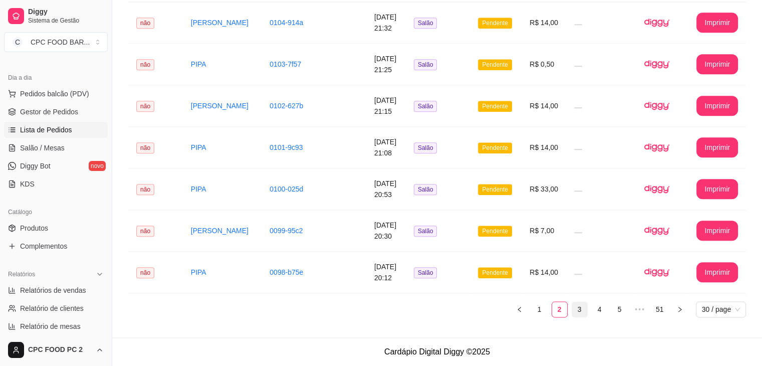
click at [580, 310] on link "3" at bounding box center [579, 309] width 15 height 15
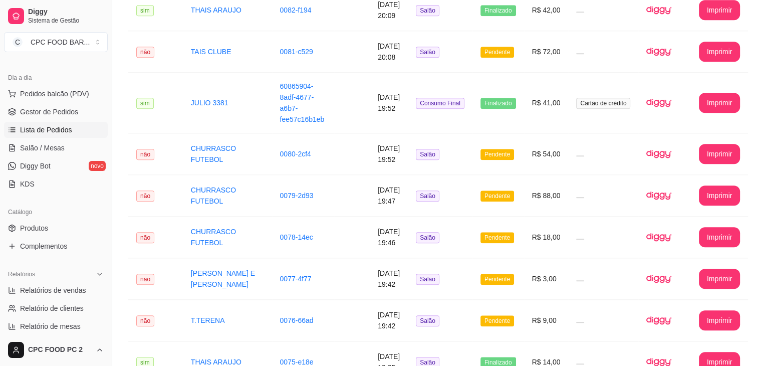
scroll to position [1126, 0]
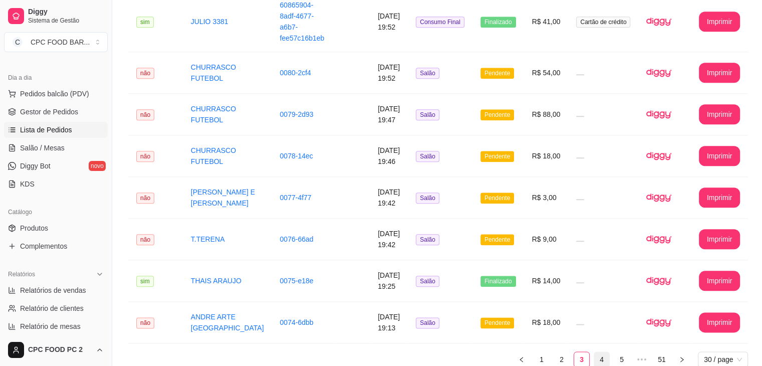
click at [602, 352] on link "4" at bounding box center [602, 359] width 15 height 15
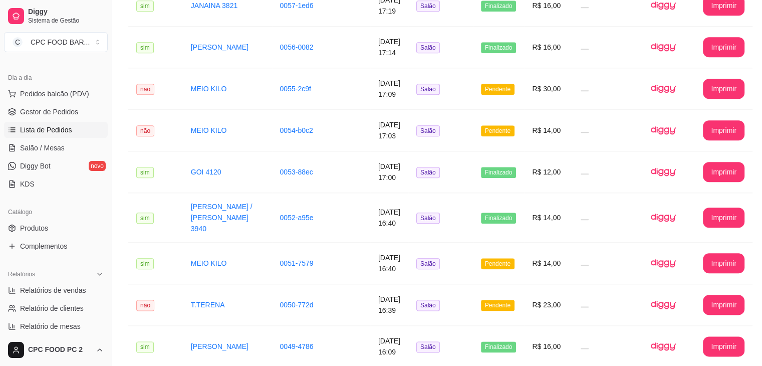
scroll to position [1110, 0]
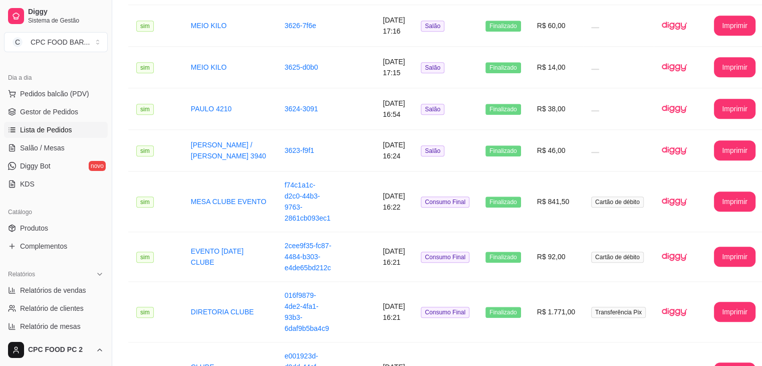
scroll to position [1010, 0]
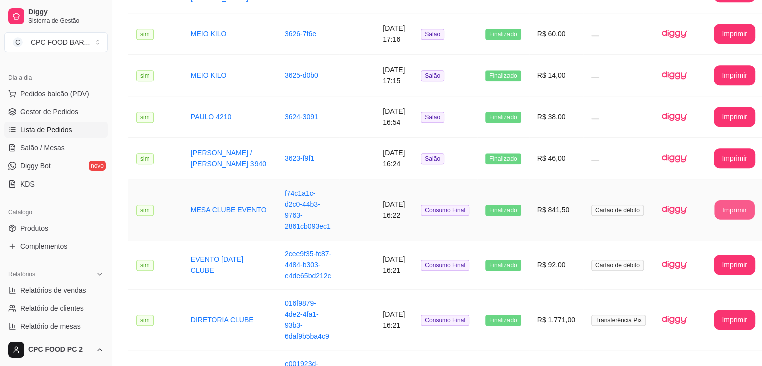
click at [715, 200] on button "Imprimir" at bounding box center [735, 210] width 40 height 20
click at [714, 200] on button "Imprimir" at bounding box center [735, 210] width 42 height 20
click at [715, 255] on button "Imprimir" at bounding box center [735, 265] width 40 height 20
click at [714, 310] on button "Imprimir" at bounding box center [735, 320] width 42 height 20
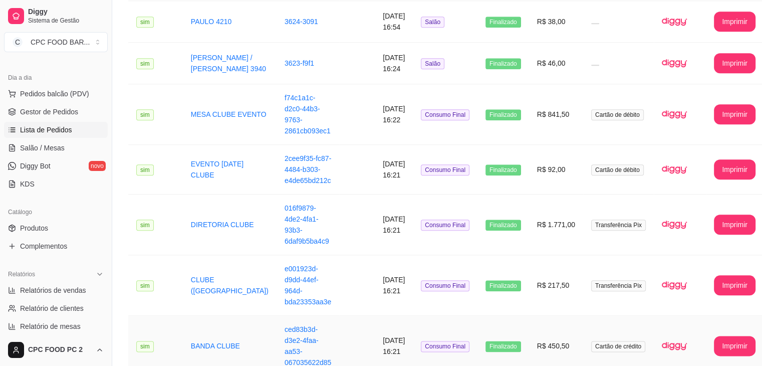
scroll to position [1110, 0]
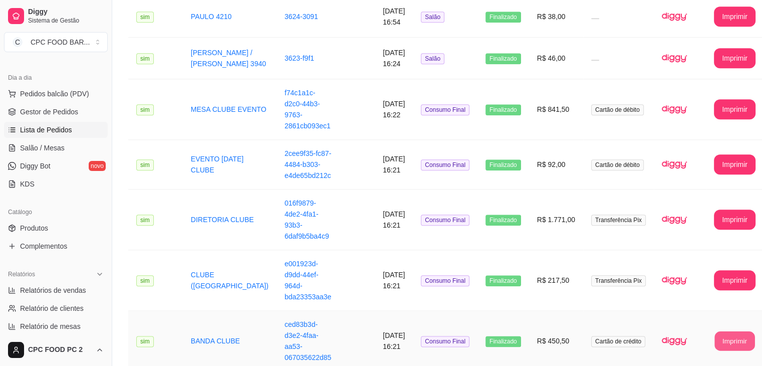
click at [716, 331] on button "Imprimir" at bounding box center [735, 341] width 40 height 20
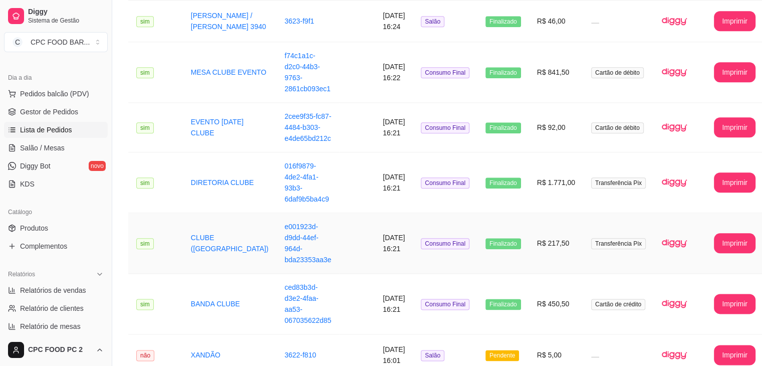
scroll to position [1158, 0]
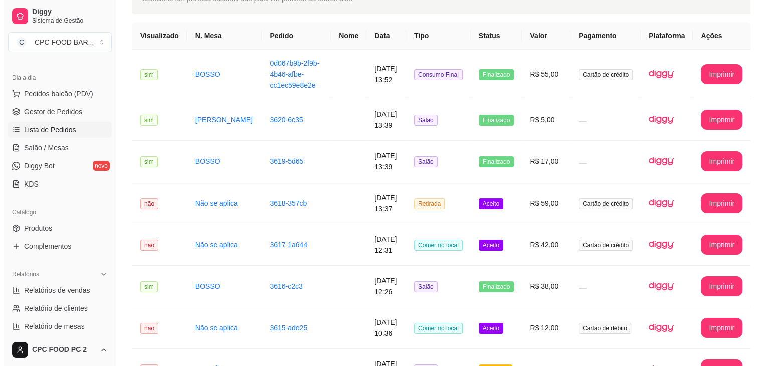
scroll to position [0, 0]
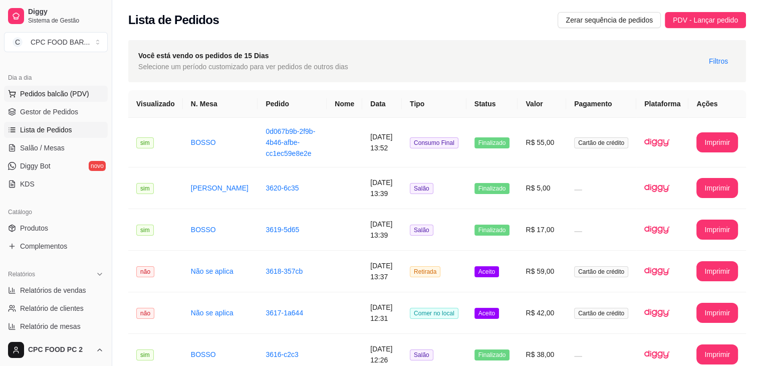
click at [43, 90] on span "Pedidos balcão (PDV)" at bounding box center [54, 94] width 69 height 10
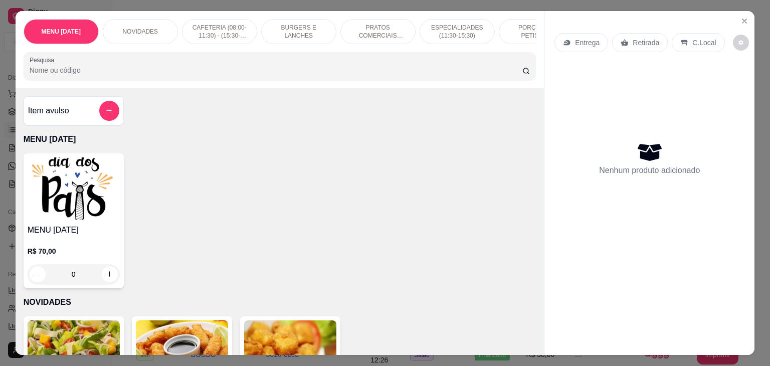
click at [60, 191] on img at bounding box center [74, 188] width 92 height 63
click at [740, 17] on icon "Close" at bounding box center [744, 21] width 8 height 8
